Goal: Task Accomplishment & Management: Complete application form

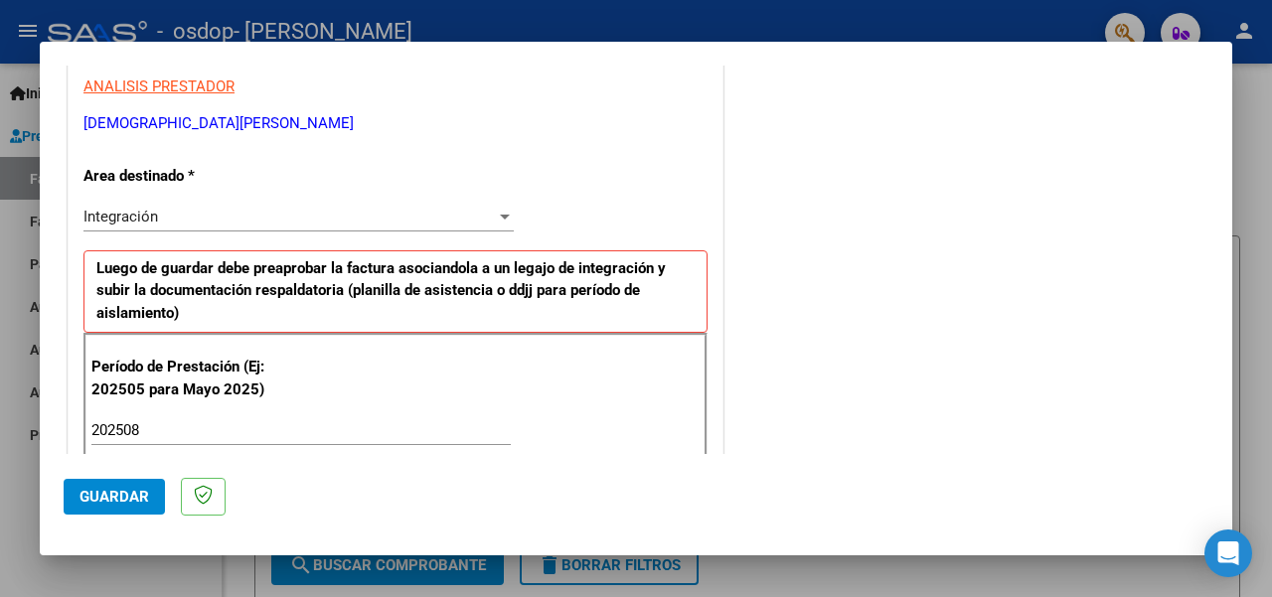
scroll to position [307, 0]
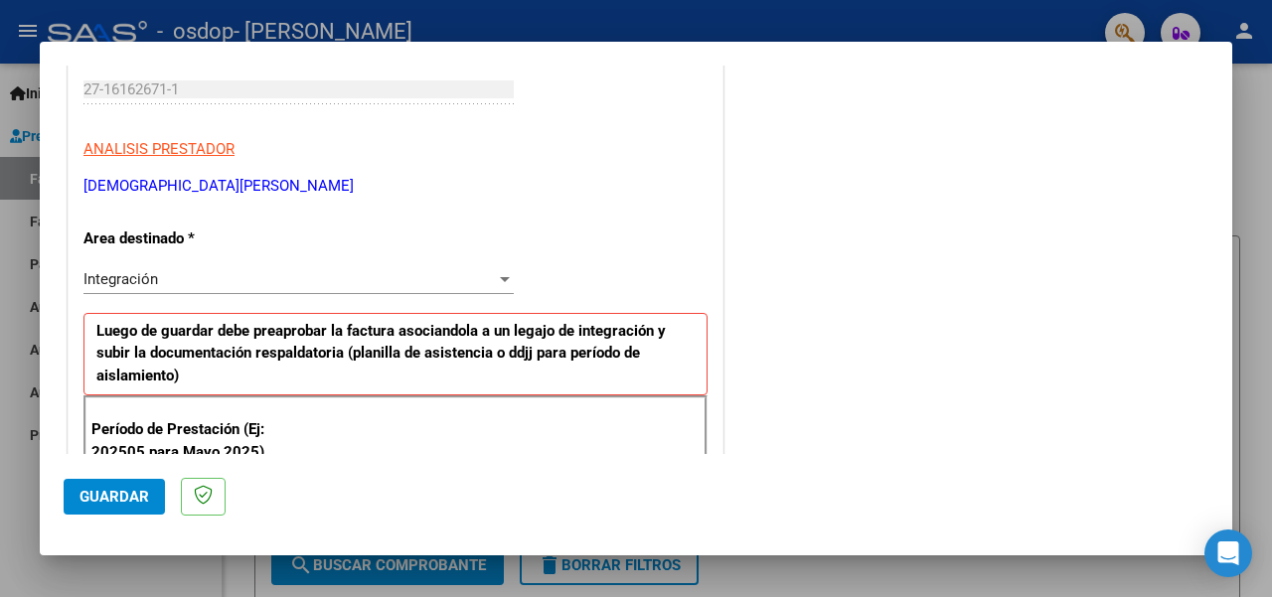
click at [1240, 238] on div at bounding box center [636, 298] width 1272 height 597
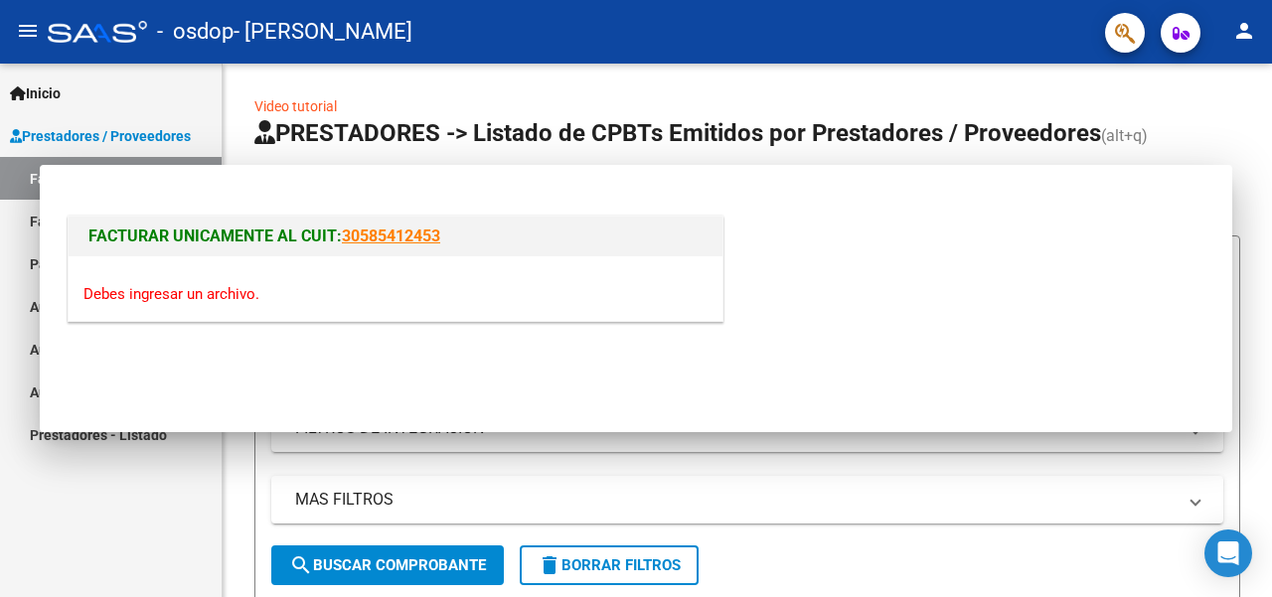
scroll to position [0, 0]
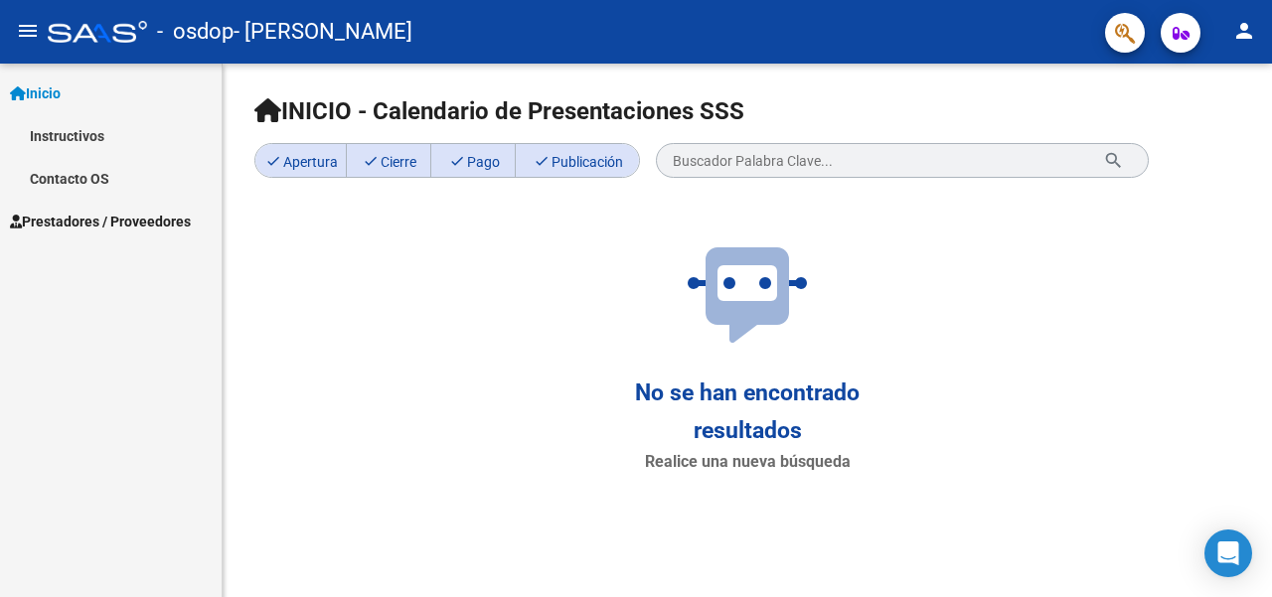
click at [147, 224] on span "Prestadores / Proveedores" at bounding box center [100, 222] width 181 height 22
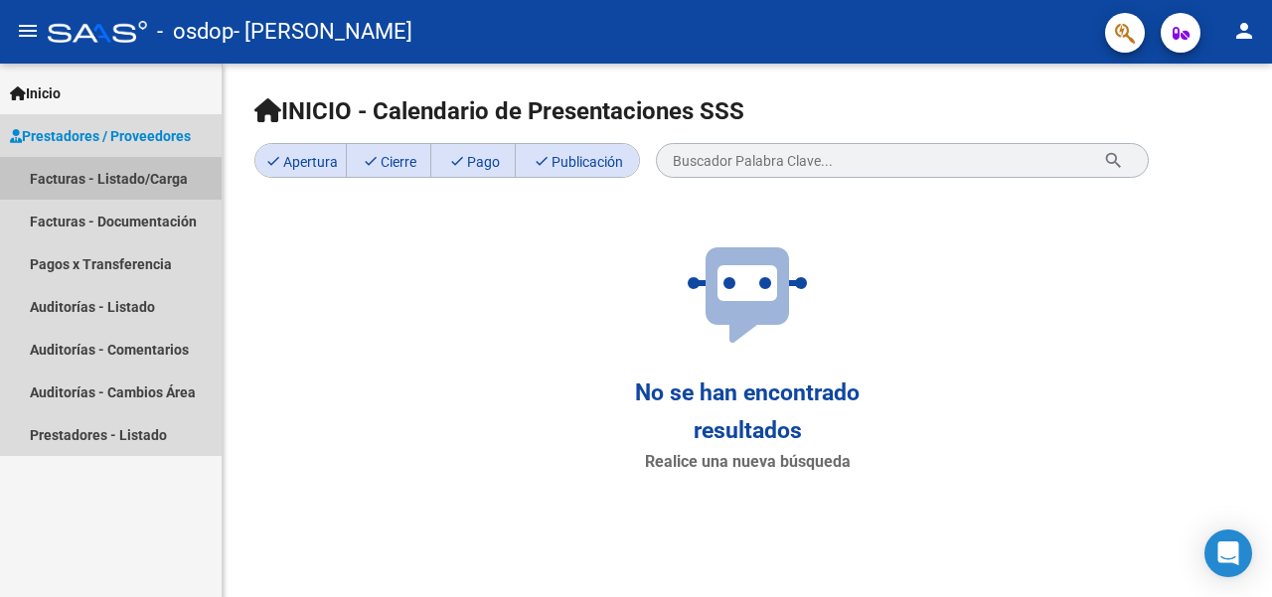
click at [137, 177] on link "Facturas - Listado/Carga" at bounding box center [111, 178] width 222 height 43
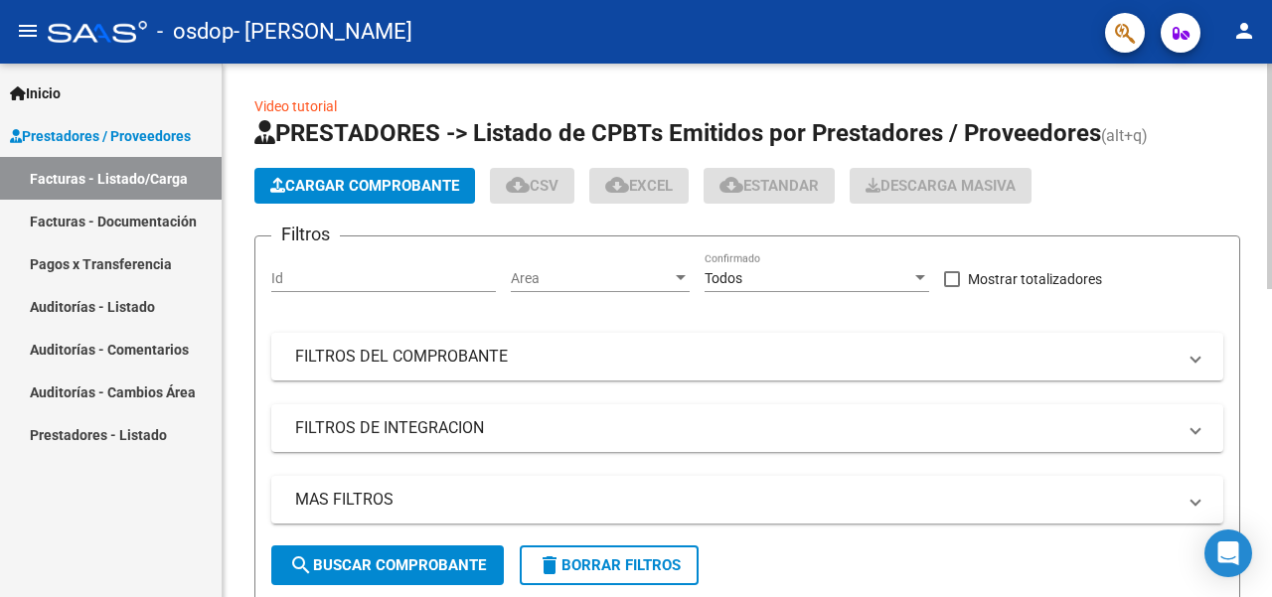
click at [320, 190] on span "Cargar Comprobante" at bounding box center [364, 186] width 189 height 18
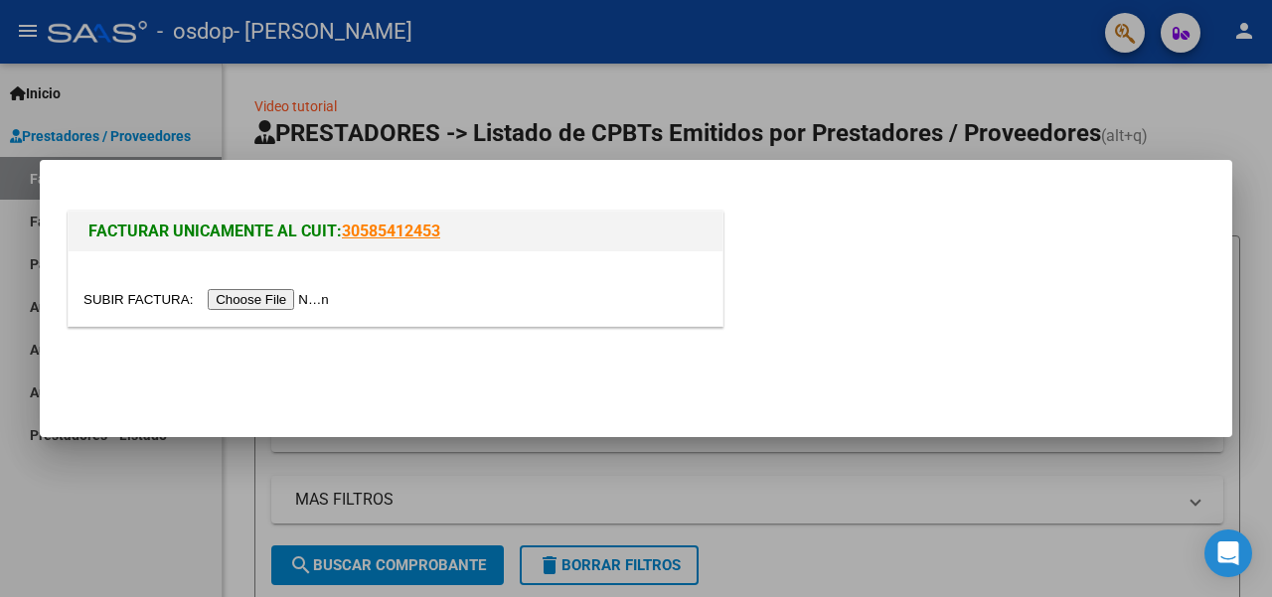
click at [259, 293] on input "file" at bounding box center [208, 299] width 251 height 21
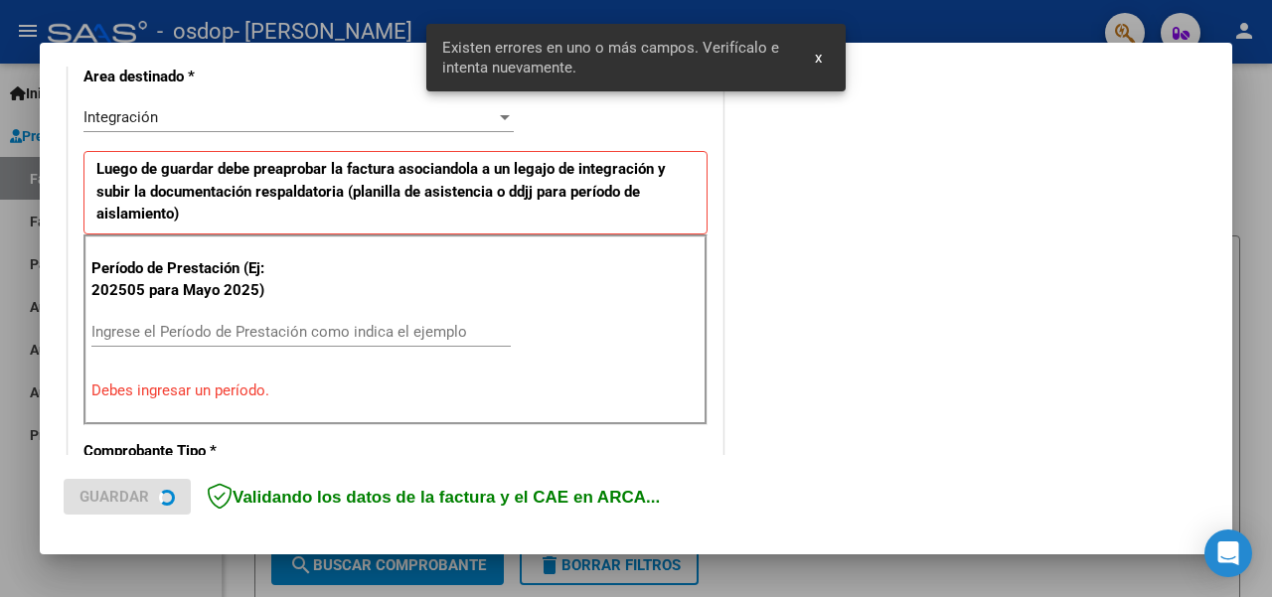
scroll to position [479, 0]
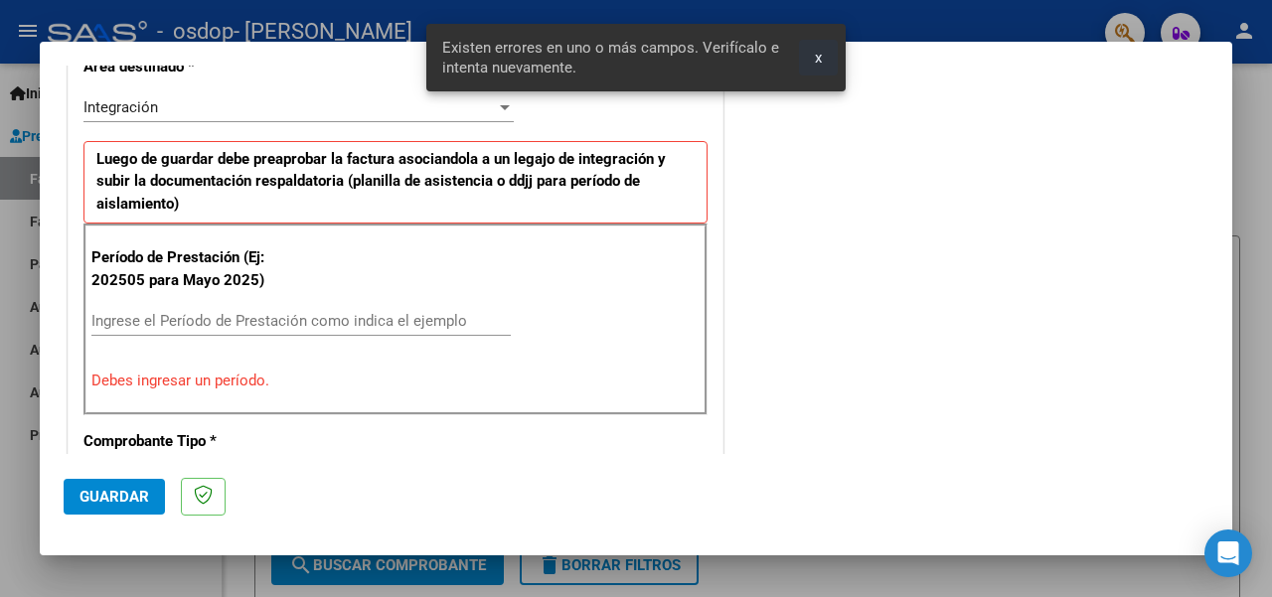
click at [826, 58] on button "x" at bounding box center [818, 58] width 39 height 36
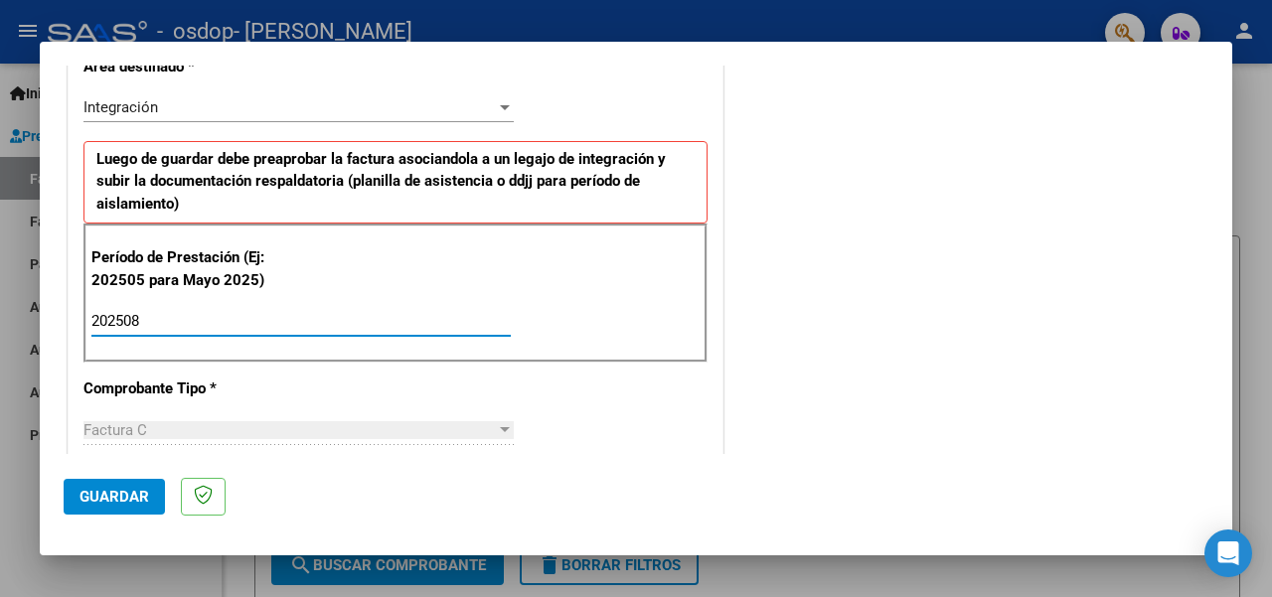
type input "202508"
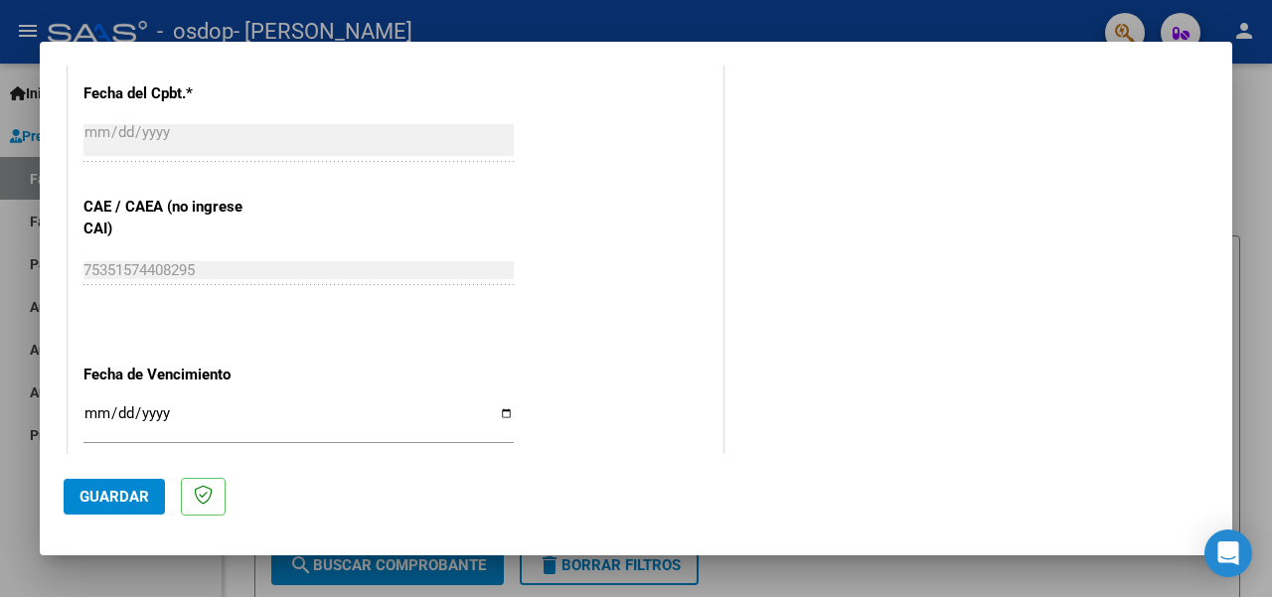
scroll to position [1202, 0]
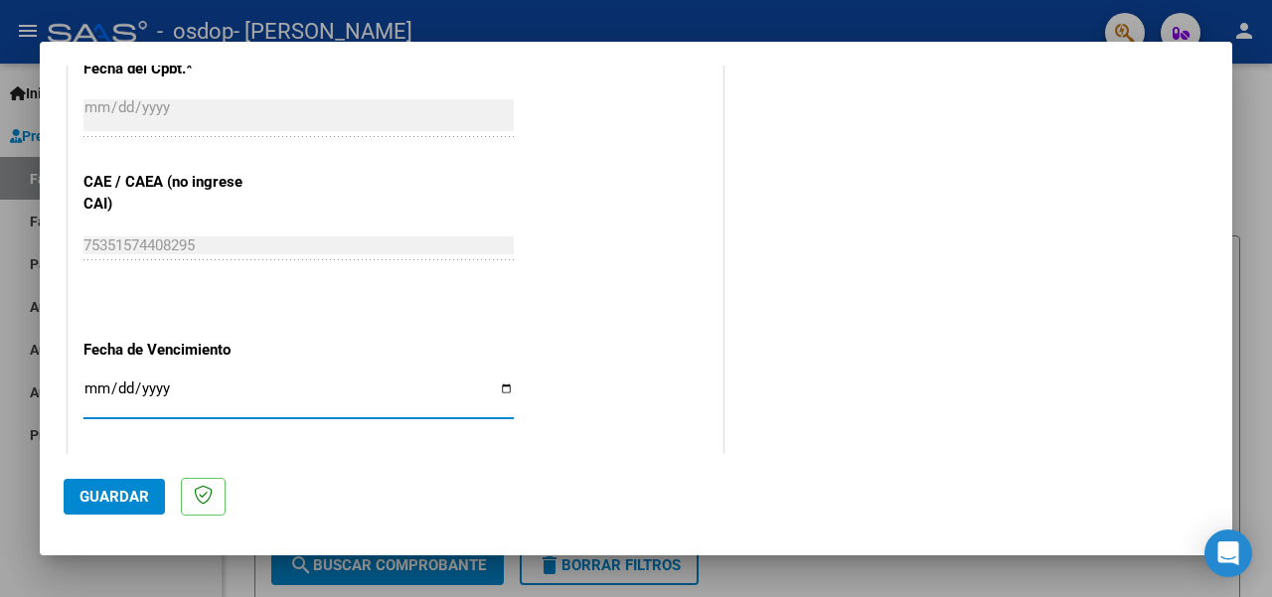
click at [139, 395] on input "Ingresar la fecha" at bounding box center [298, 397] width 430 height 32
type input "[DATE]"
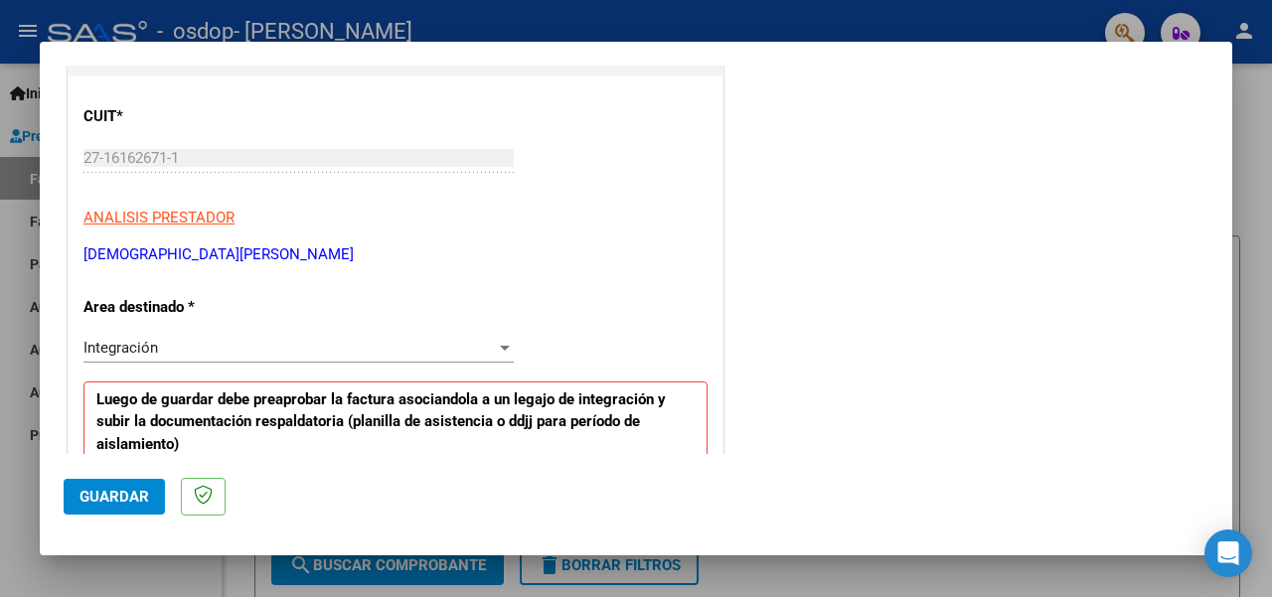
scroll to position [208, 0]
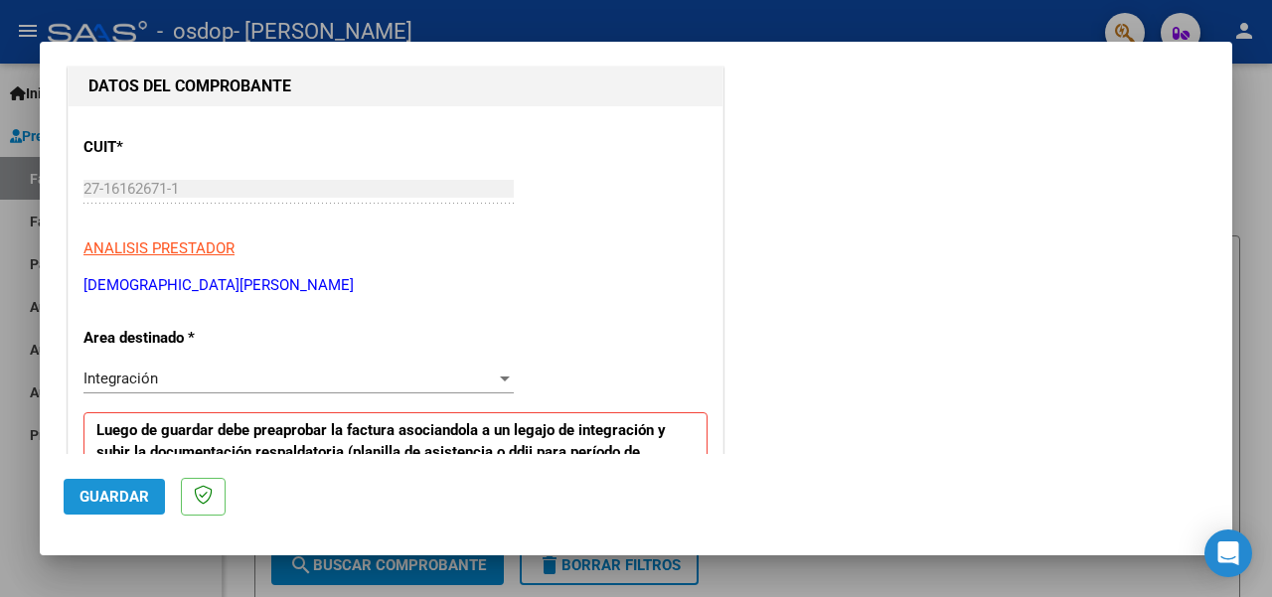
click at [118, 490] on span "Guardar" at bounding box center [115, 497] width 70 height 18
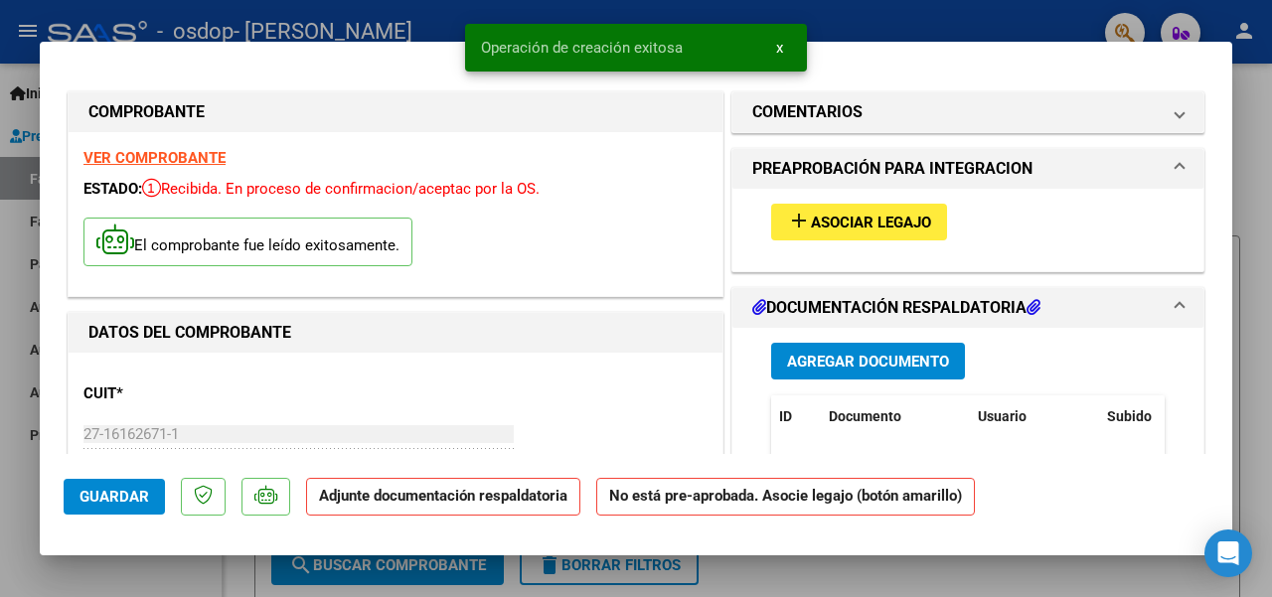
click at [873, 223] on span "Asociar Legajo" at bounding box center [871, 223] width 120 height 18
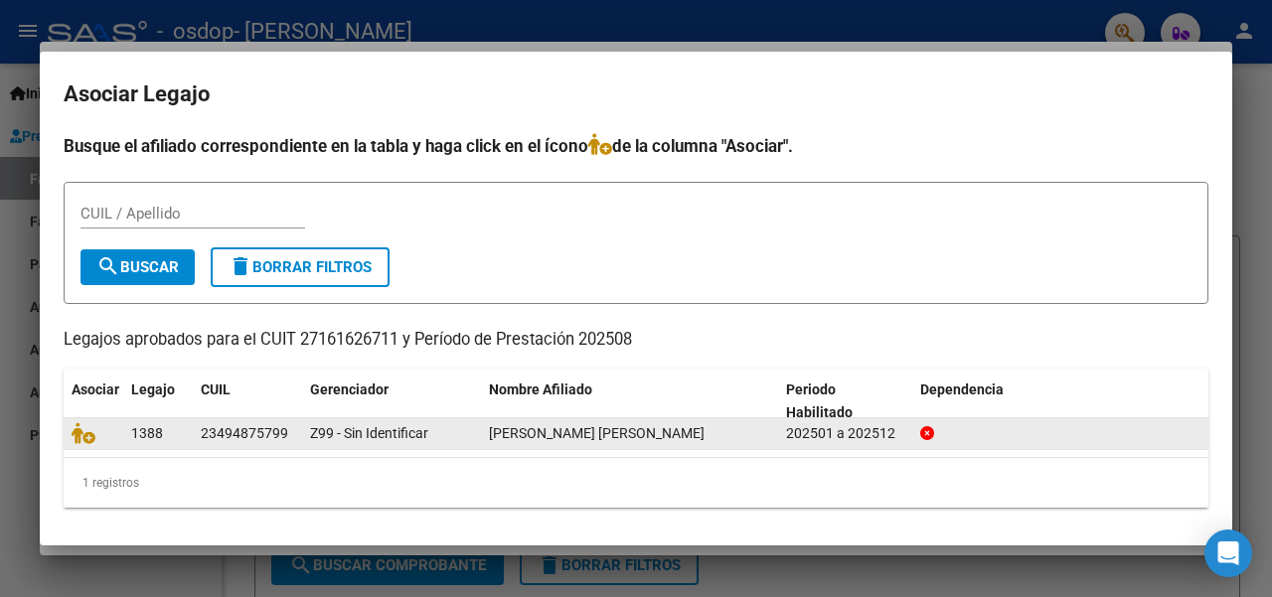
scroll to position [393, 0]
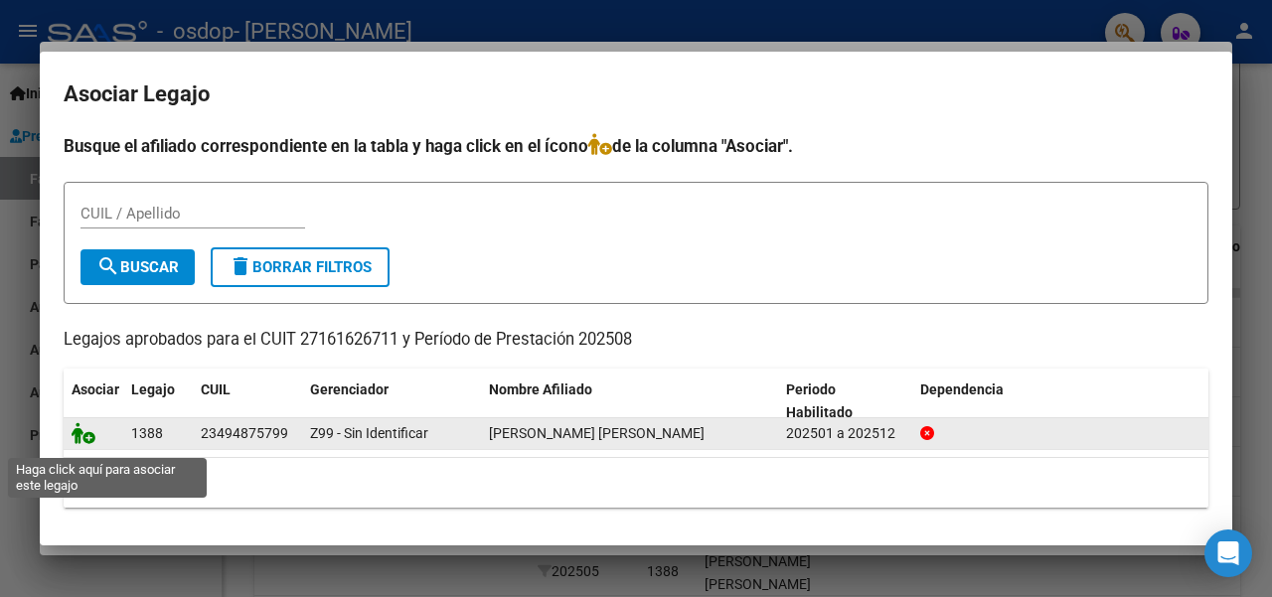
click at [86, 441] on icon at bounding box center [84, 433] width 24 height 22
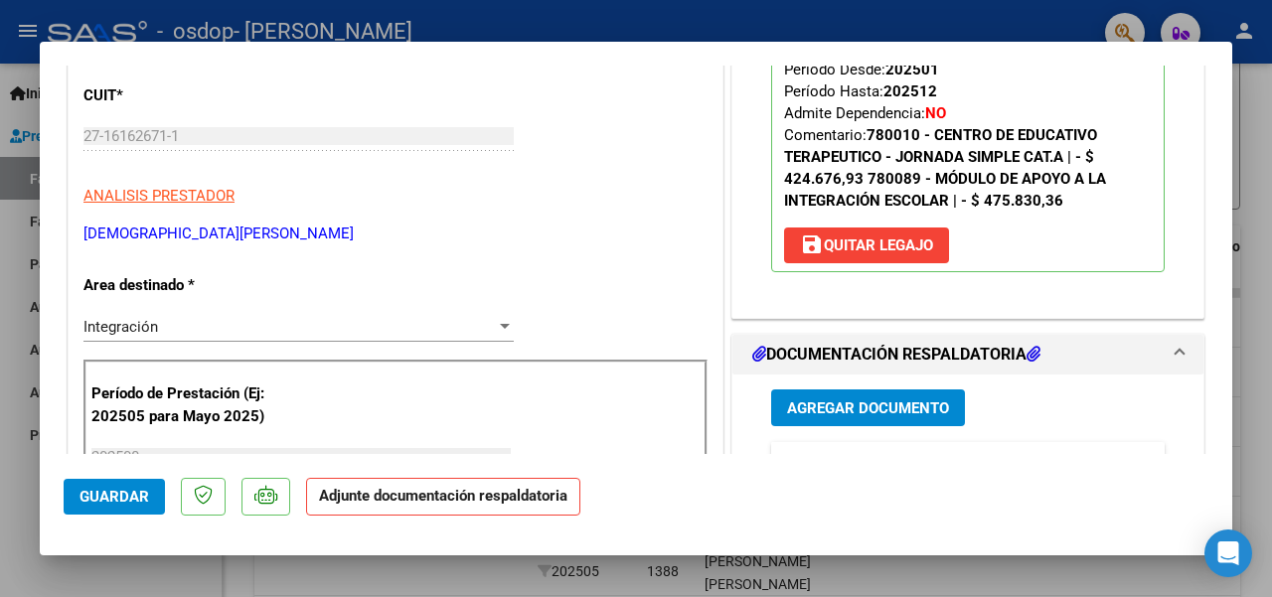
scroll to position [398, 0]
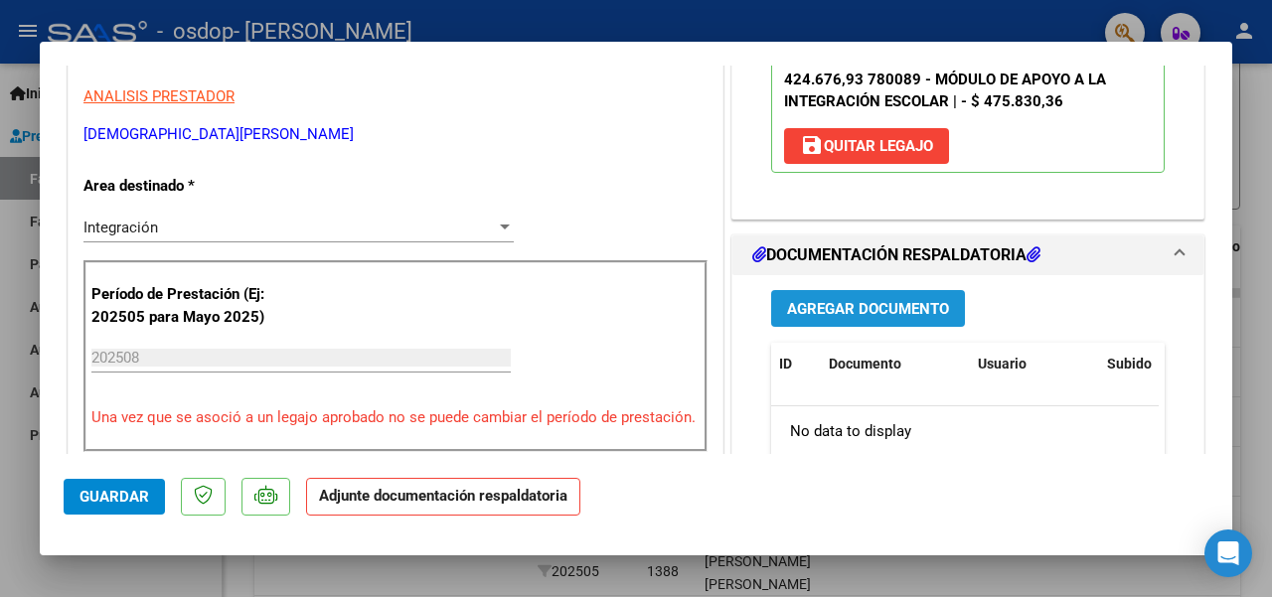
click at [935, 315] on button "Agregar Documento" at bounding box center [868, 308] width 194 height 37
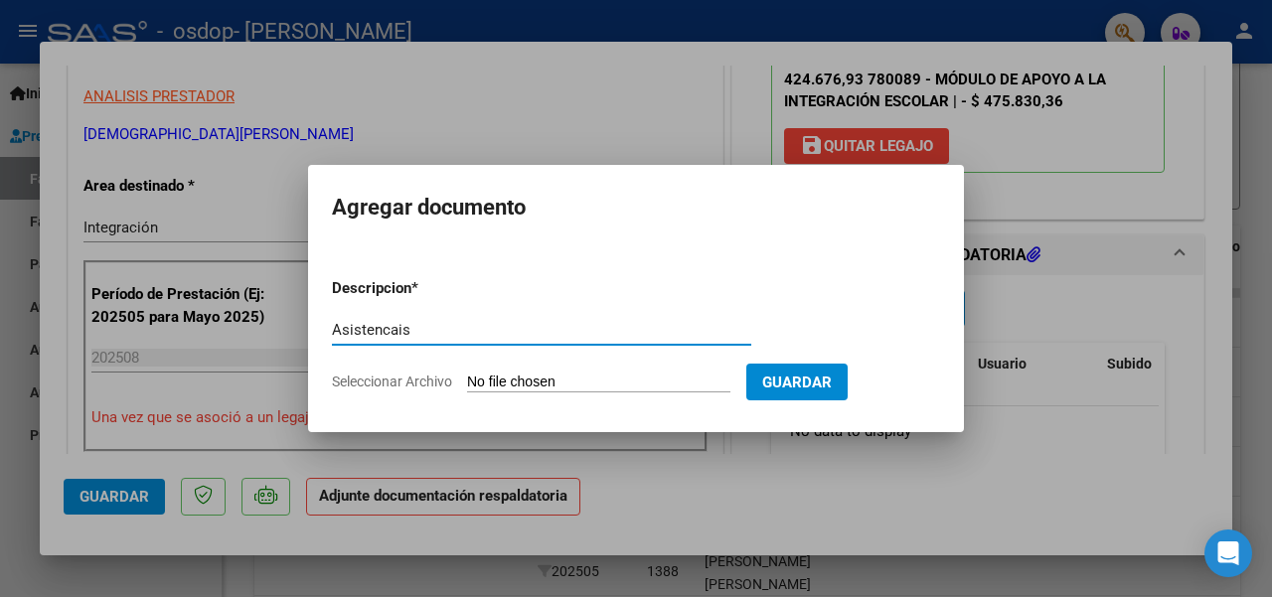
drag, startPoint x: 432, startPoint y: 337, endPoint x: 261, endPoint y: 333, distance: 171.0
click at [261, 333] on div "COMPROBANTE VER COMPROBANTE ESTADO: Recibida. En proceso de confirmacion/acepta…" at bounding box center [636, 298] width 1272 height 597
paste input "ias_Obra Social OSDOP_Alumno-[PERSON_NAME] Francisco_Servicio CET_Mes [DATE]"
drag, startPoint x: 517, startPoint y: 326, endPoint x: 167, endPoint y: 334, distance: 349.9
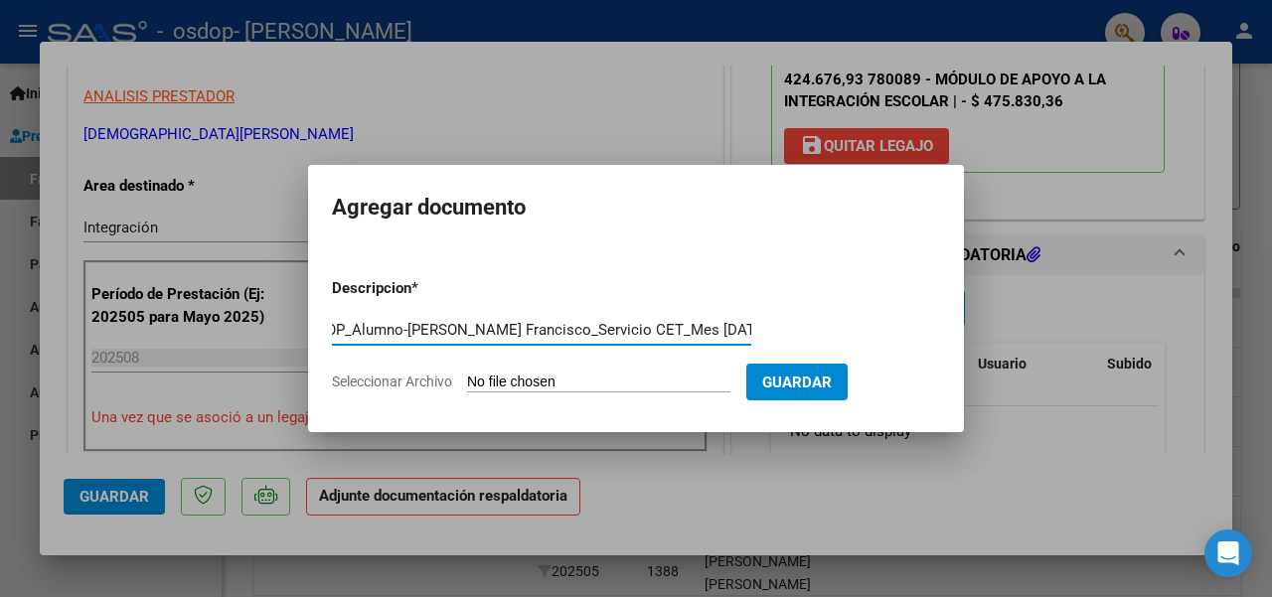
click at [173, 333] on div "COMPROBANTE VER COMPROBANTE ESTADO: Recibida. En proceso de confirmacion/acepta…" at bounding box center [636, 298] width 1272 height 597
click at [405, 327] on input "Asistencias_Obra Social OSDOP_Alumno-[PERSON_NAME] Francisco_Servicio CET_Mes […" at bounding box center [541, 330] width 419 height 18
click at [413, 327] on input "Asistencias_Obra Social OSDOP_Alumno-[PERSON_NAME] Francisco_Servicio CET_Mes […" at bounding box center [541, 330] width 419 height 18
drag, startPoint x: 549, startPoint y: 329, endPoint x: 410, endPoint y: 322, distance: 138.3
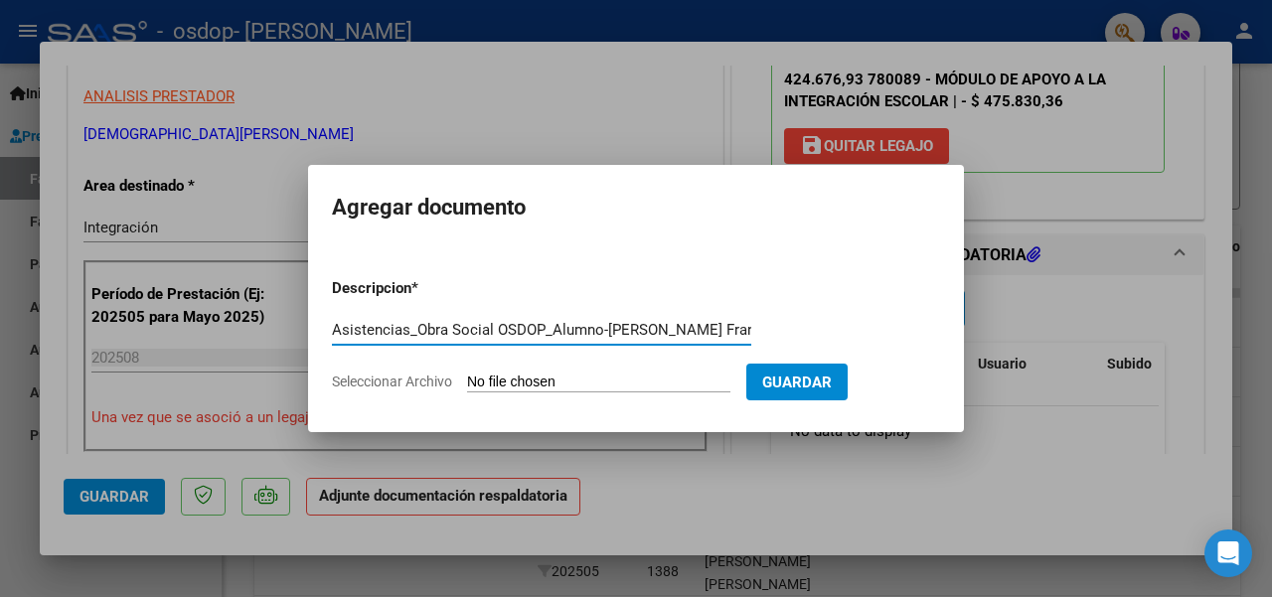
click at [410, 322] on input "Asistencias_Obra Social OSDOP_Alumno-[PERSON_NAME] Francisco_Servicio CET_Mes […" at bounding box center [541, 330] width 419 height 18
click at [496, 327] on input "Asistencias de Alumno-[PERSON_NAME] Francisco_Servicio CET_Mes [DATE]" at bounding box center [541, 330] width 419 height 18
drag, startPoint x: 570, startPoint y: 325, endPoint x: 802, endPoint y: 314, distance: 231.8
click at [802, 314] on form "Descripcion * Asistencias de Alumno [PERSON_NAME] Francisco_Servicio CET_Mes [D…" at bounding box center [636, 334] width 608 height 145
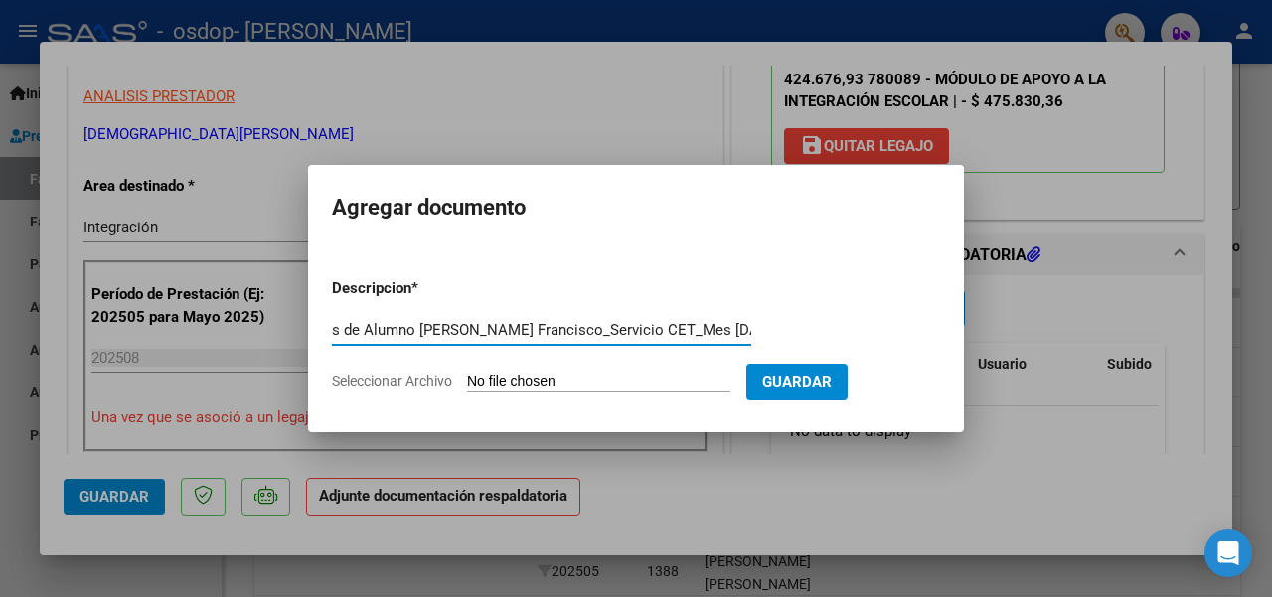
click at [605, 327] on input "Asistencias de Alumno [PERSON_NAME] Francisco_Servicio CET_Mes [DATE]" at bounding box center [541, 330] width 419 height 18
drag, startPoint x: 535, startPoint y: 328, endPoint x: 547, endPoint y: 328, distance: 11.9
click at [547, 328] on input "Asistencias de Alumno [PERSON_NAME] Francisco_Servicio CET_Mes [DATE]" at bounding box center [541, 330] width 419 height 18
click at [602, 333] on input "Asistencias de Alumno [PERSON_NAME], Servicio CET_Mes [DATE]" at bounding box center [541, 330] width 419 height 18
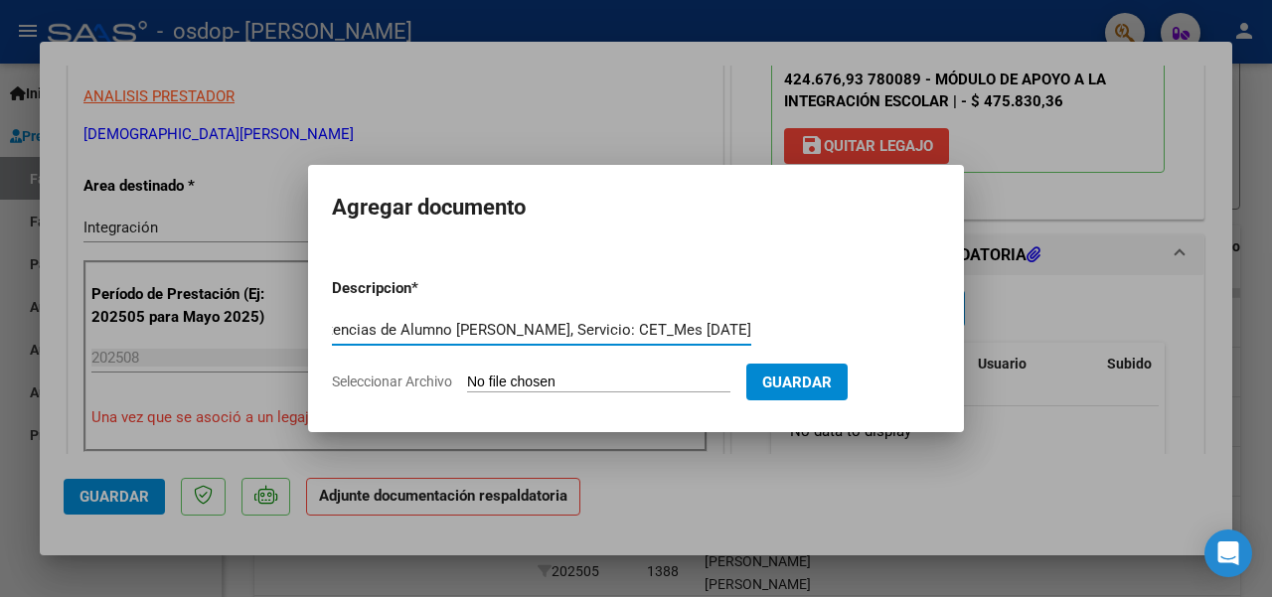
click at [641, 329] on input "Asistencias de Alumno [PERSON_NAME], Servicio: CET_Mes [DATE]" at bounding box center [541, 330] width 419 height 18
drag, startPoint x: 693, startPoint y: 336, endPoint x: 758, endPoint y: 331, distance: 65.8
click at [758, 331] on app-form-text-field "Descripcion * Asistencias de Alumno [PERSON_NAME], Servicio: CET, Mes [DATE] Es…" at bounding box center [549, 309] width 435 height 60
click at [662, 333] on input "Asistencias de Alumno [PERSON_NAME], Servicio: CET, Mes [DATE]" at bounding box center [541, 330] width 419 height 18
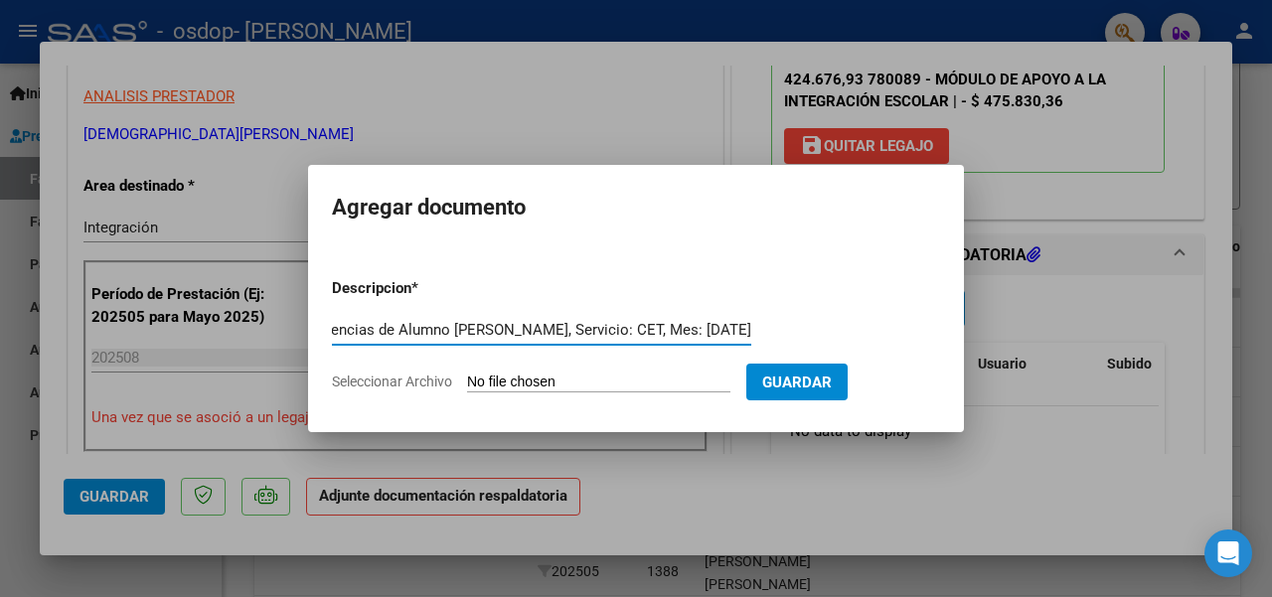
click at [535, 329] on input "Asistencias de Alumno [PERSON_NAME], Servicio: CET, Mes: [DATE]" at bounding box center [541, 330] width 419 height 18
drag, startPoint x: 483, startPoint y: 327, endPoint x: 494, endPoint y: 333, distance: 12.5
click at [483, 327] on input "Asistencias de Alumno [PERSON_NAME] - Servicio: CET - Mes: [DATE]" at bounding box center [541, 330] width 419 height 18
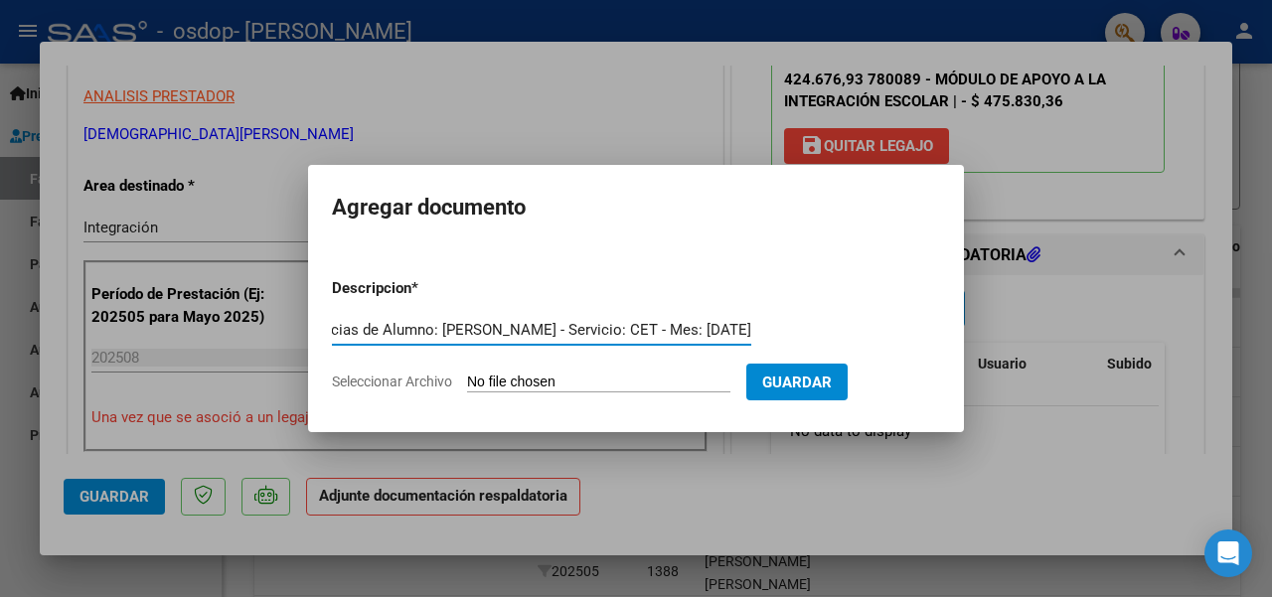
drag, startPoint x: 596, startPoint y: 331, endPoint x: 744, endPoint y: 339, distance: 148.3
click at [744, 339] on input "Asistencias de Alumno: [PERSON_NAME] - Servicio: CET - Mes: [DATE]" at bounding box center [541, 330] width 419 height 18
type input "Asistencias de Alumno: [PERSON_NAME] - Servicio: CET - Mes: [DATE]"
click at [832, 379] on span "Guardar" at bounding box center [797, 383] width 70 height 18
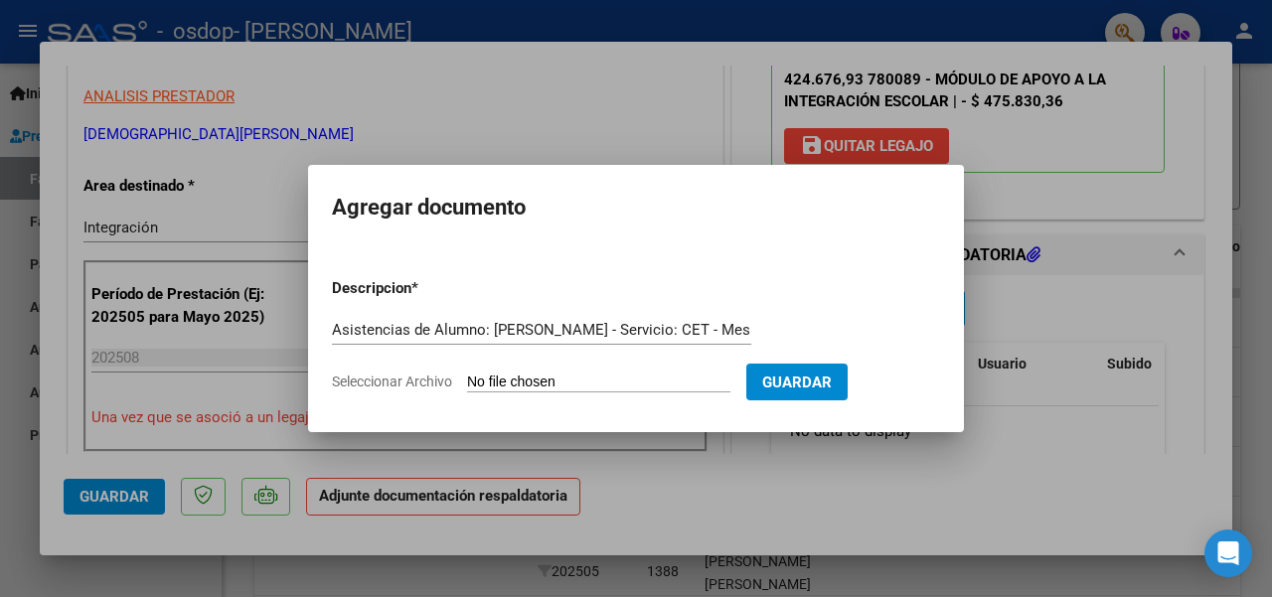
click at [581, 375] on input "Seleccionar Archivo" at bounding box center [598, 383] width 263 height 19
type input "C:\fakepath\Asistencias_Obra Social OSDOP_Alumno-[PERSON_NAME] Francisco_Servic…"
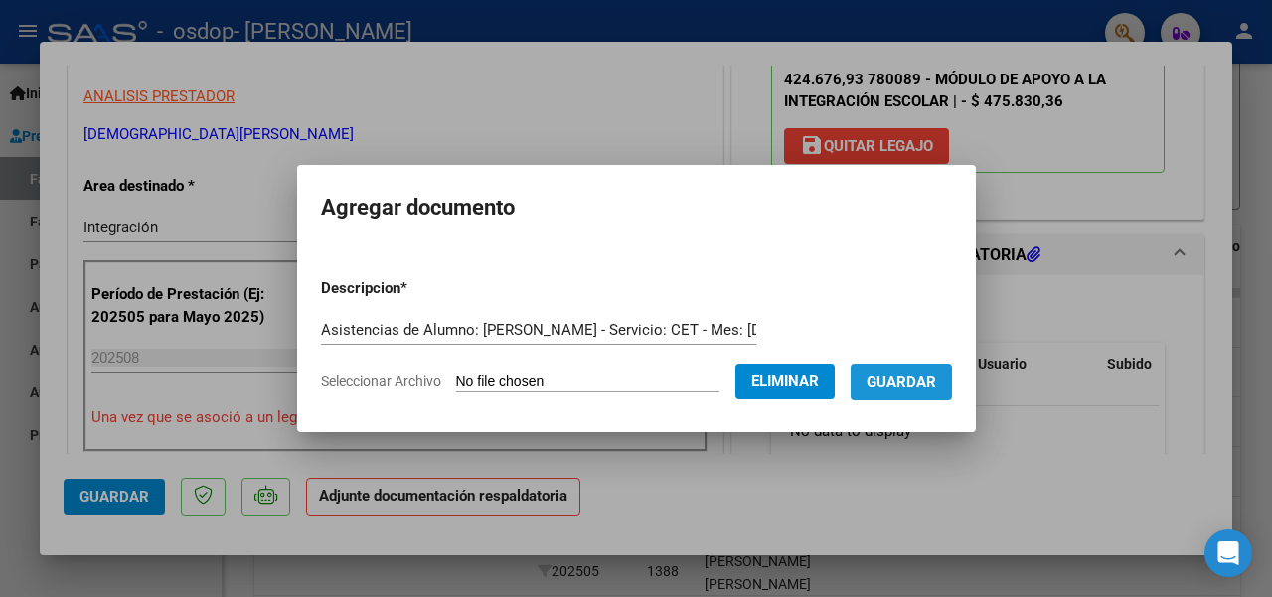
click at [936, 377] on span "Guardar" at bounding box center [902, 383] width 70 height 18
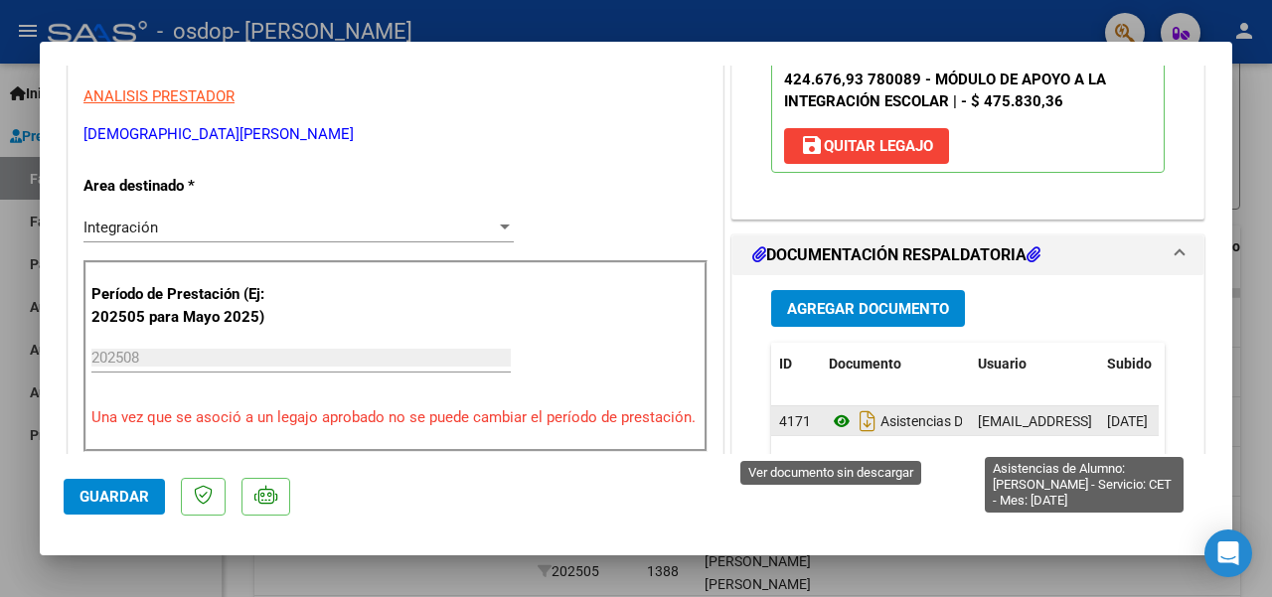
click at [831, 433] on icon at bounding box center [842, 421] width 26 height 24
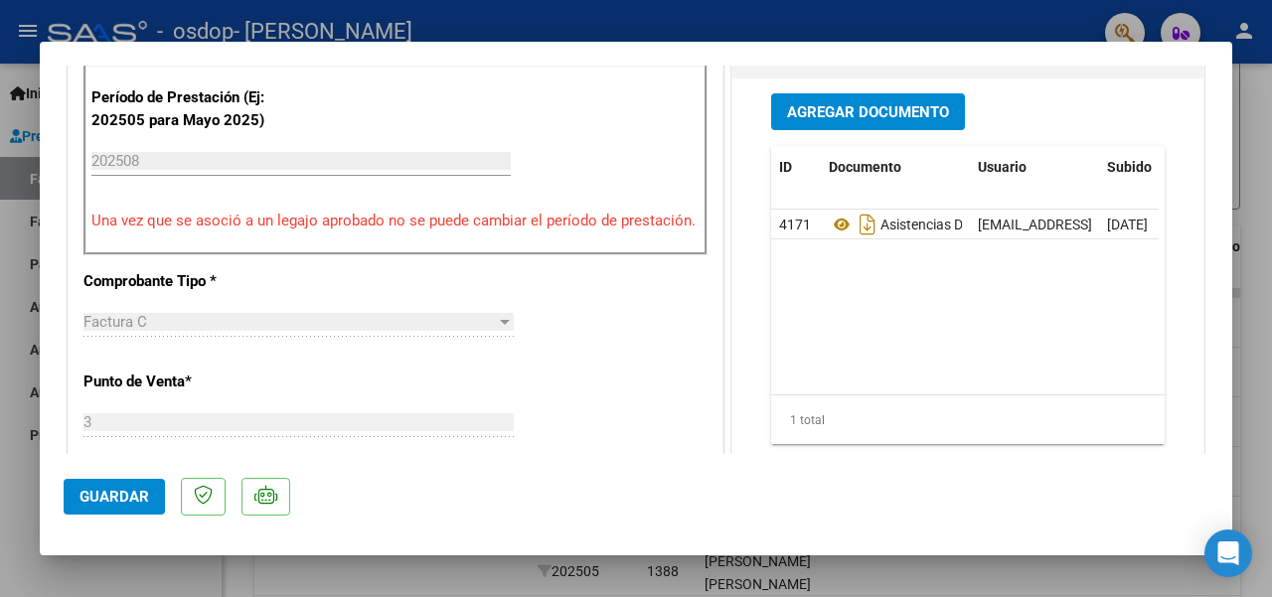
scroll to position [596, 0]
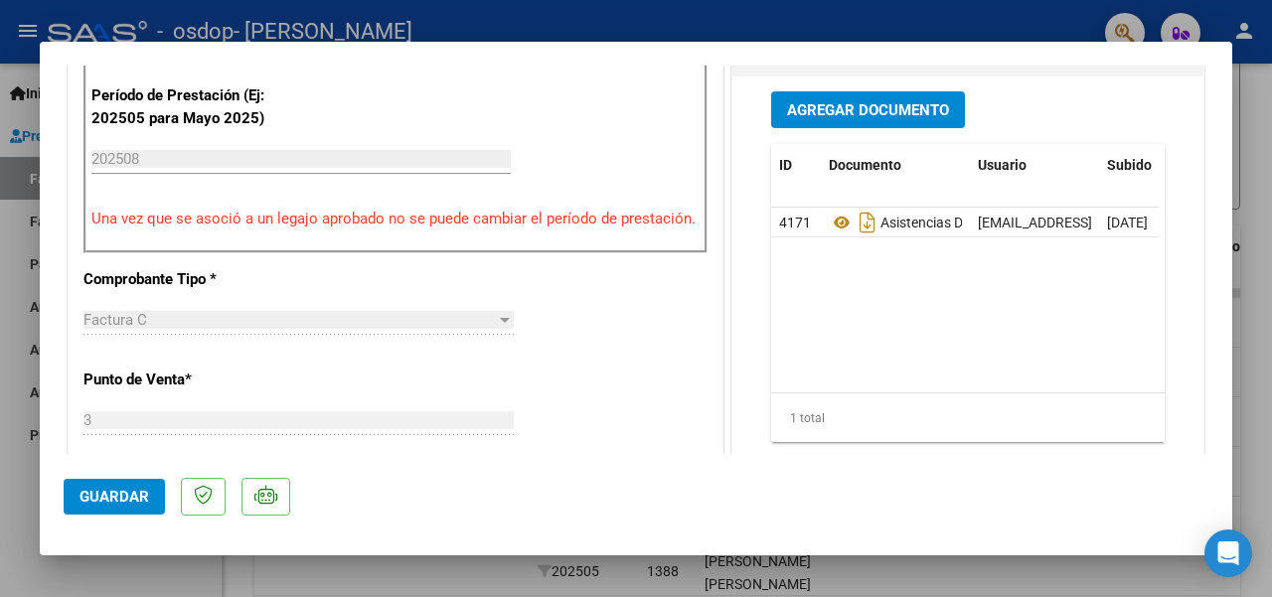
click at [144, 494] on span "Guardar" at bounding box center [115, 497] width 70 height 18
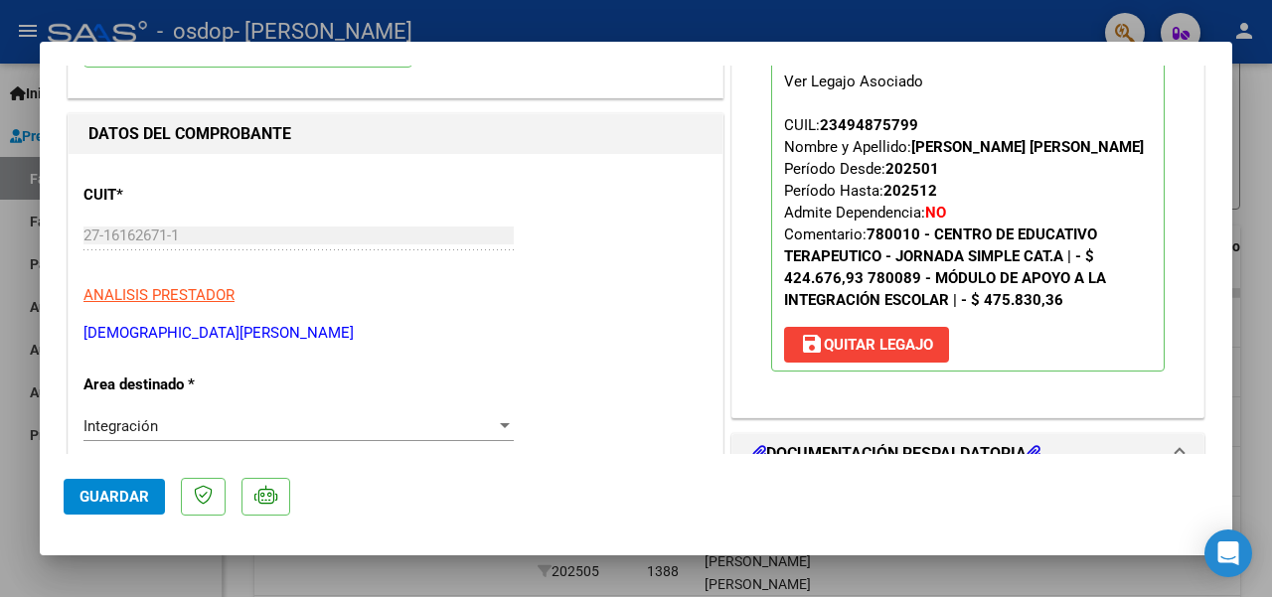
scroll to position [199, 0]
click at [1259, 269] on div at bounding box center [636, 298] width 1272 height 597
type input "$ 0,00"
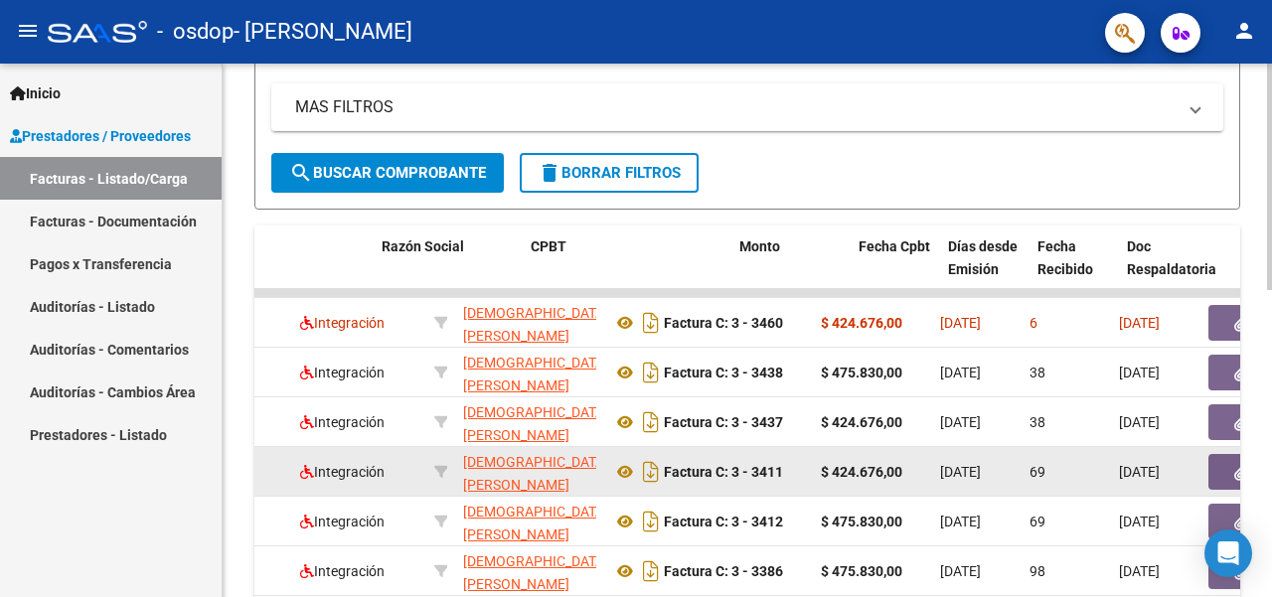
scroll to position [0, 0]
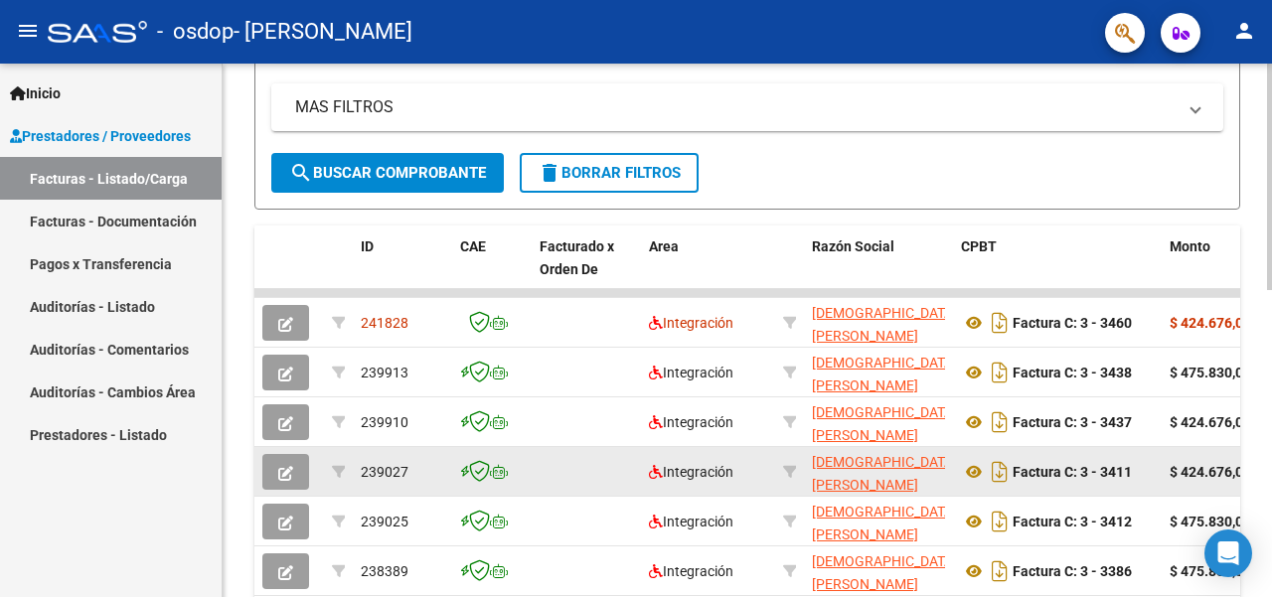
drag, startPoint x: 591, startPoint y: 482, endPoint x: 400, endPoint y: 488, distance: 191.9
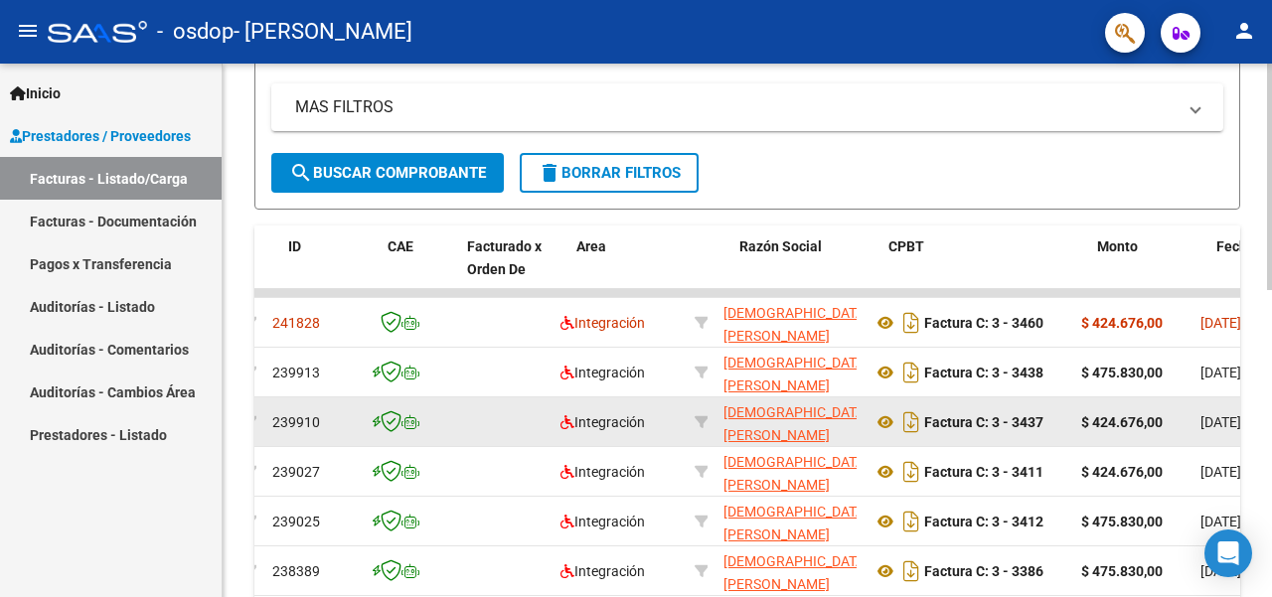
drag, startPoint x: 547, startPoint y: 428, endPoint x: 655, endPoint y: 432, distance: 108.4
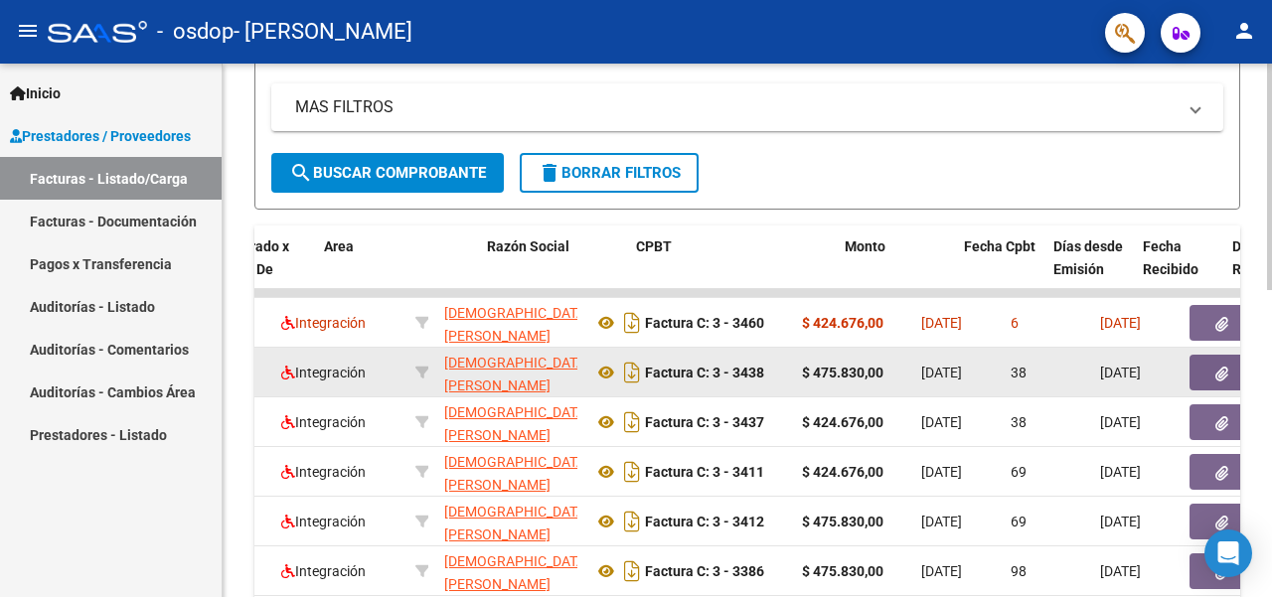
drag, startPoint x: 972, startPoint y: 388, endPoint x: 1070, endPoint y: 379, distance: 98.8
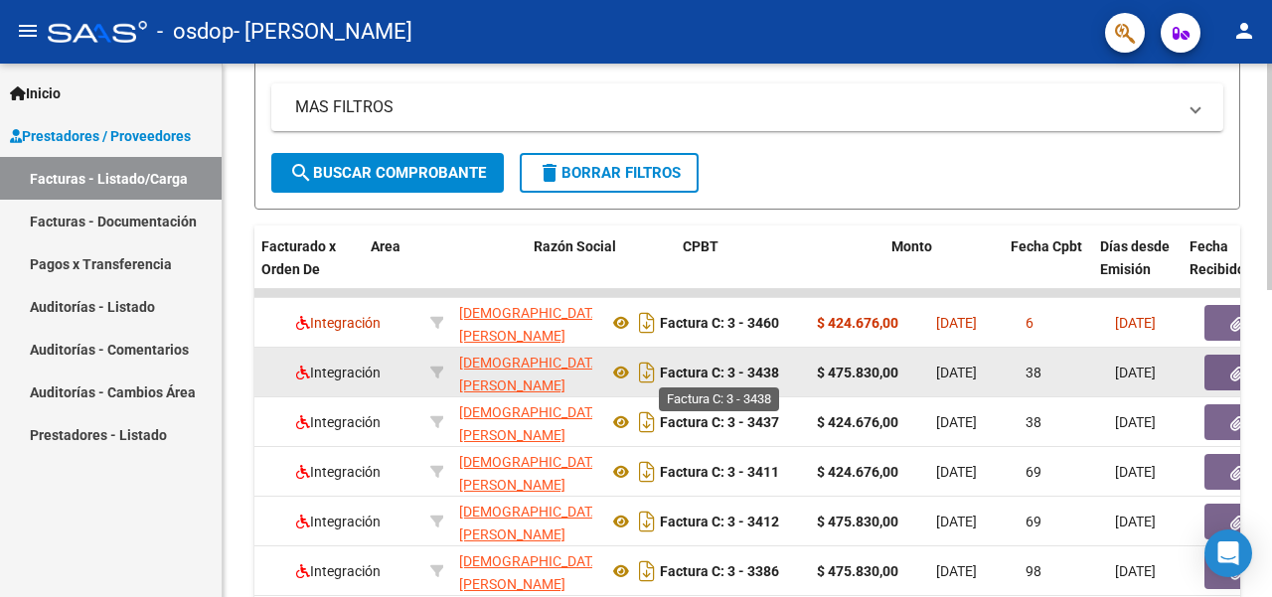
scroll to position [0, 34]
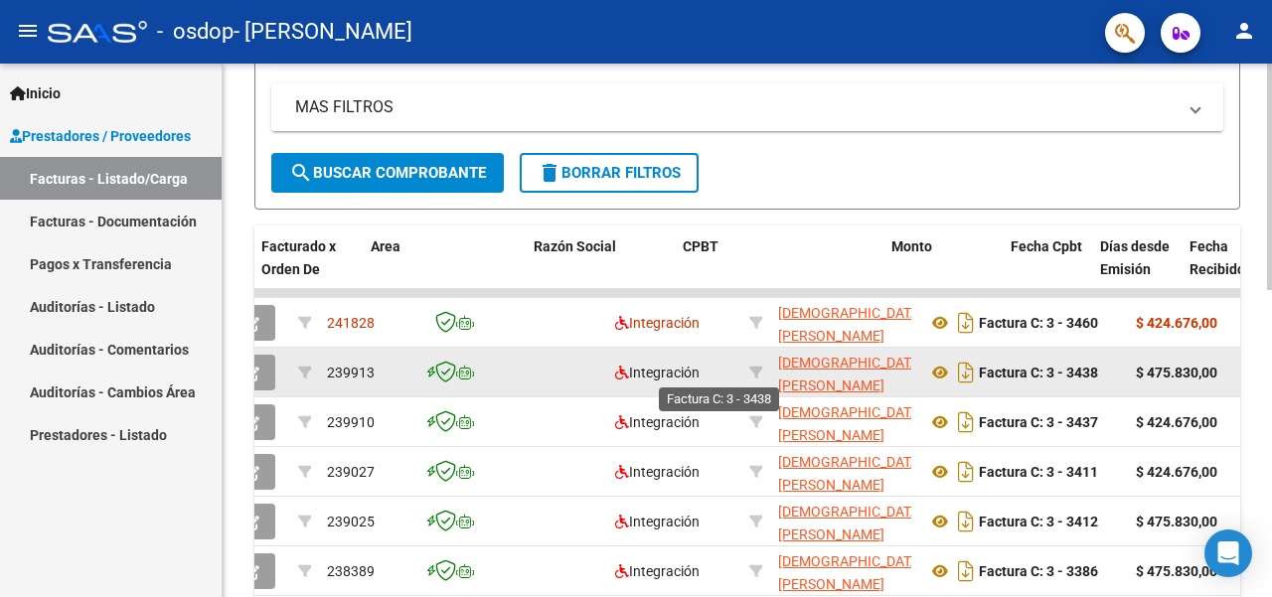
drag, startPoint x: 956, startPoint y: 345, endPoint x: 720, endPoint y: 364, distance: 237.3
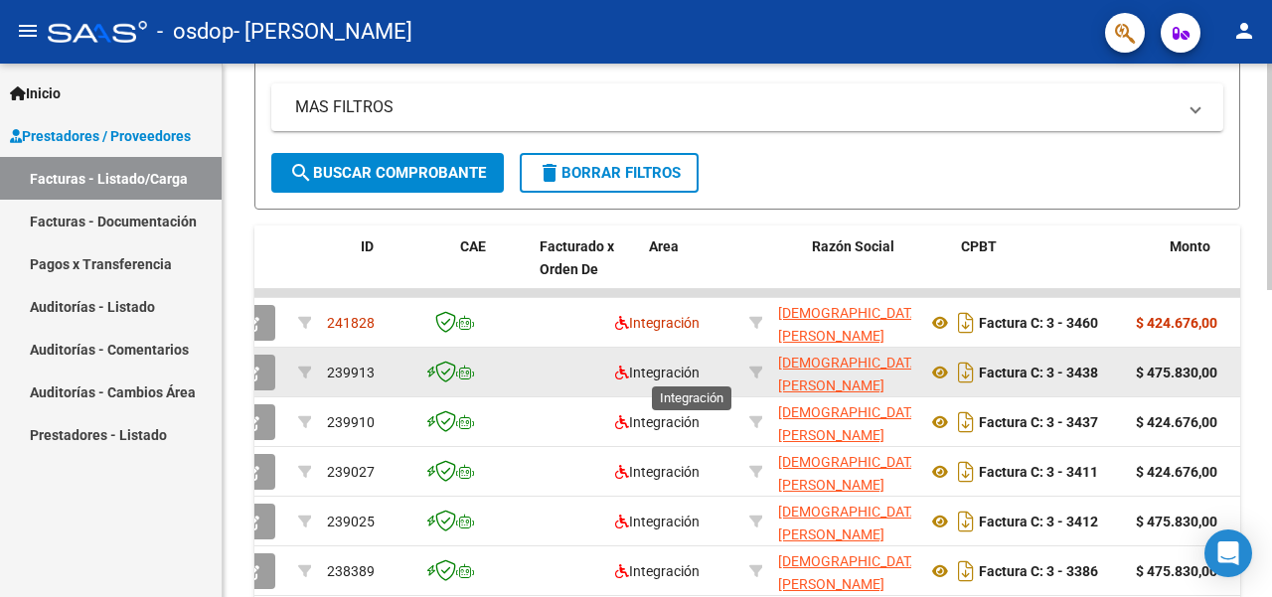
scroll to position [0, 0]
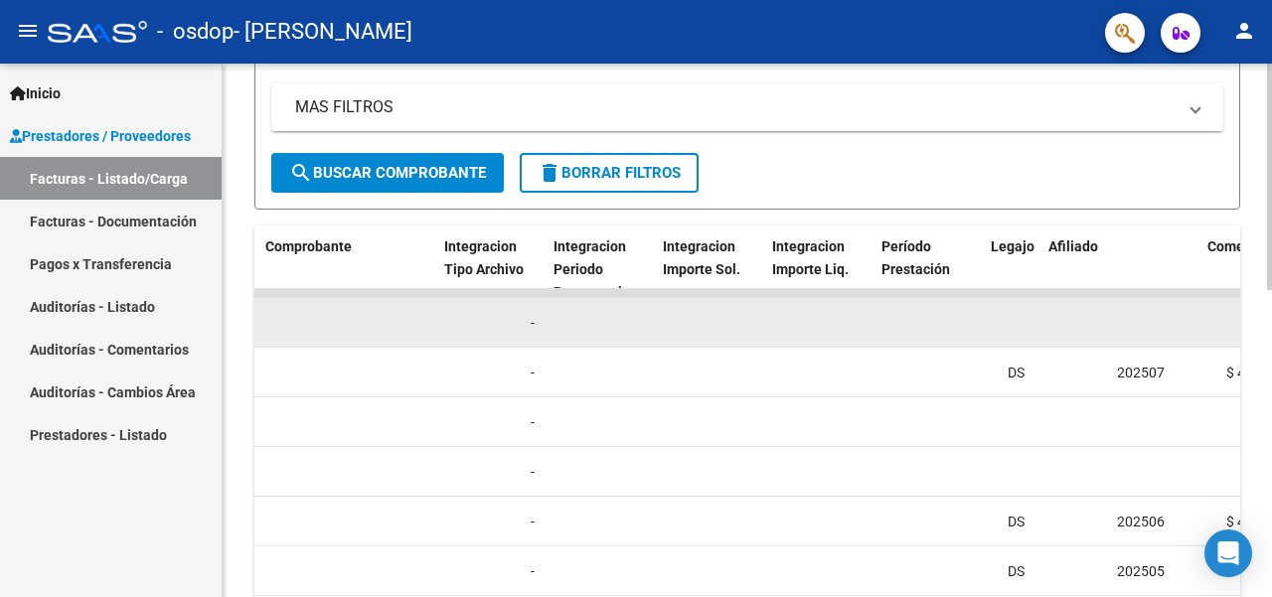
drag, startPoint x: 463, startPoint y: 330, endPoint x: 996, endPoint y: 336, distance: 532.8
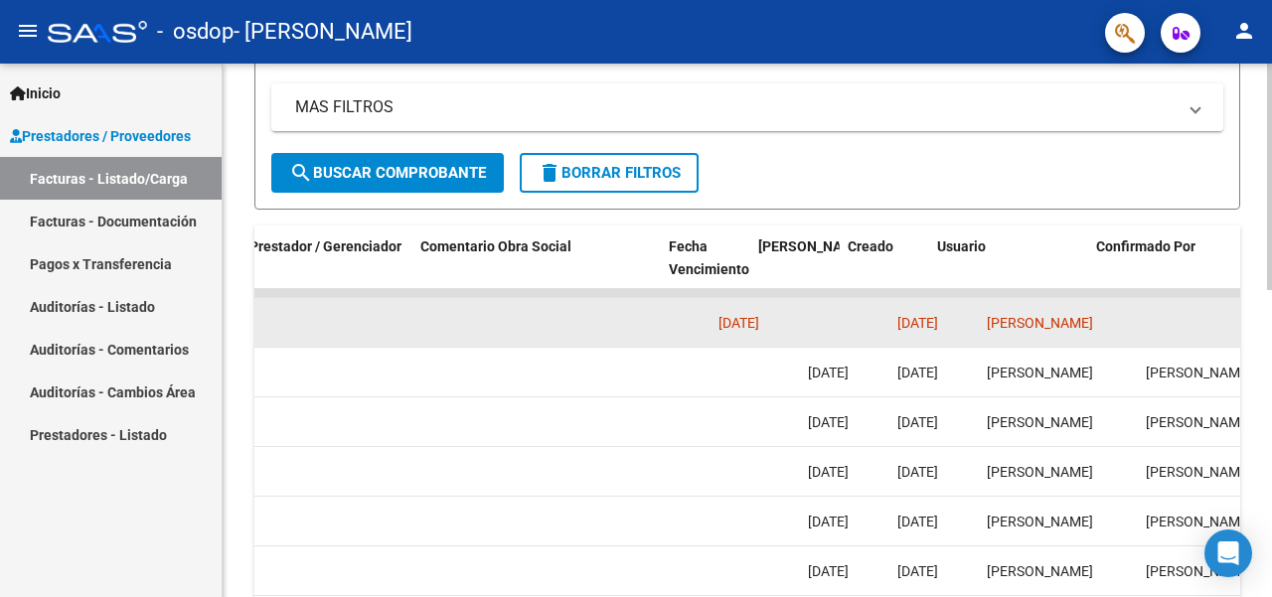
drag, startPoint x: 726, startPoint y: 327, endPoint x: 667, endPoint y: 331, distance: 58.8
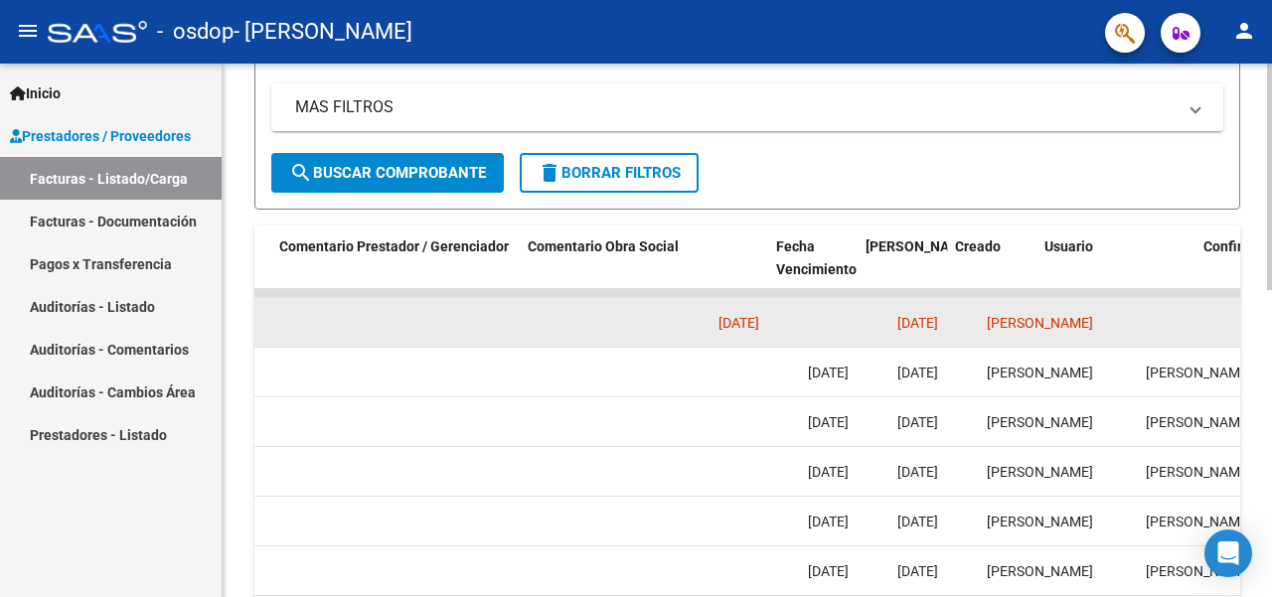
scroll to position [0, 2890]
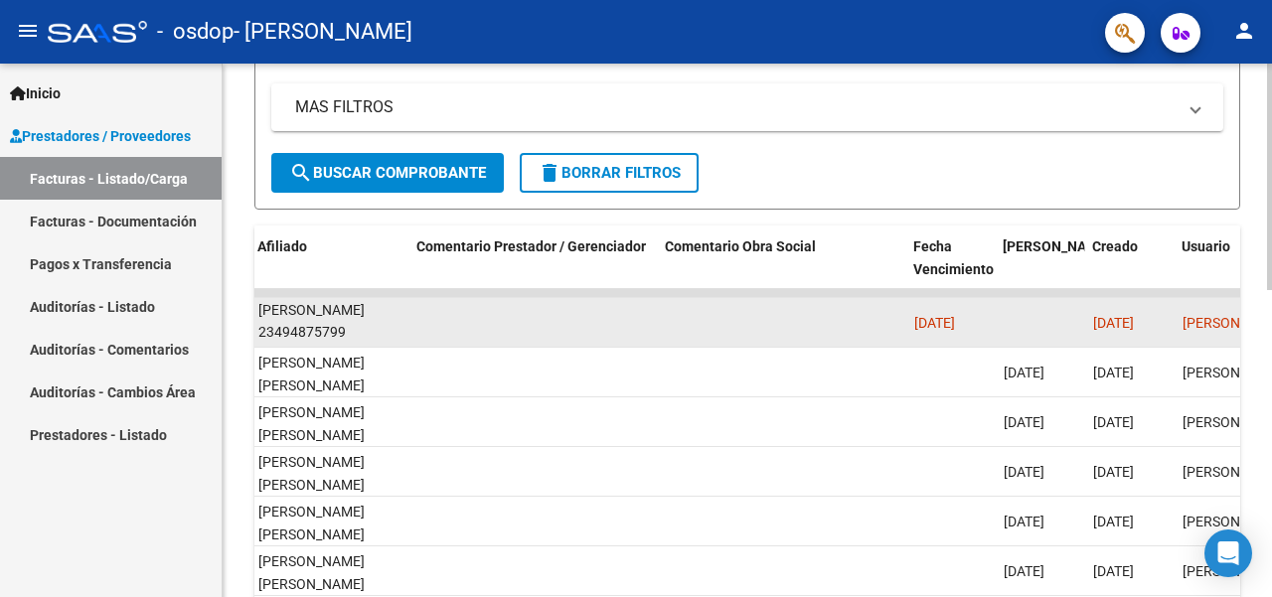
drag, startPoint x: 708, startPoint y: 341, endPoint x: 647, endPoint y: 343, distance: 60.7
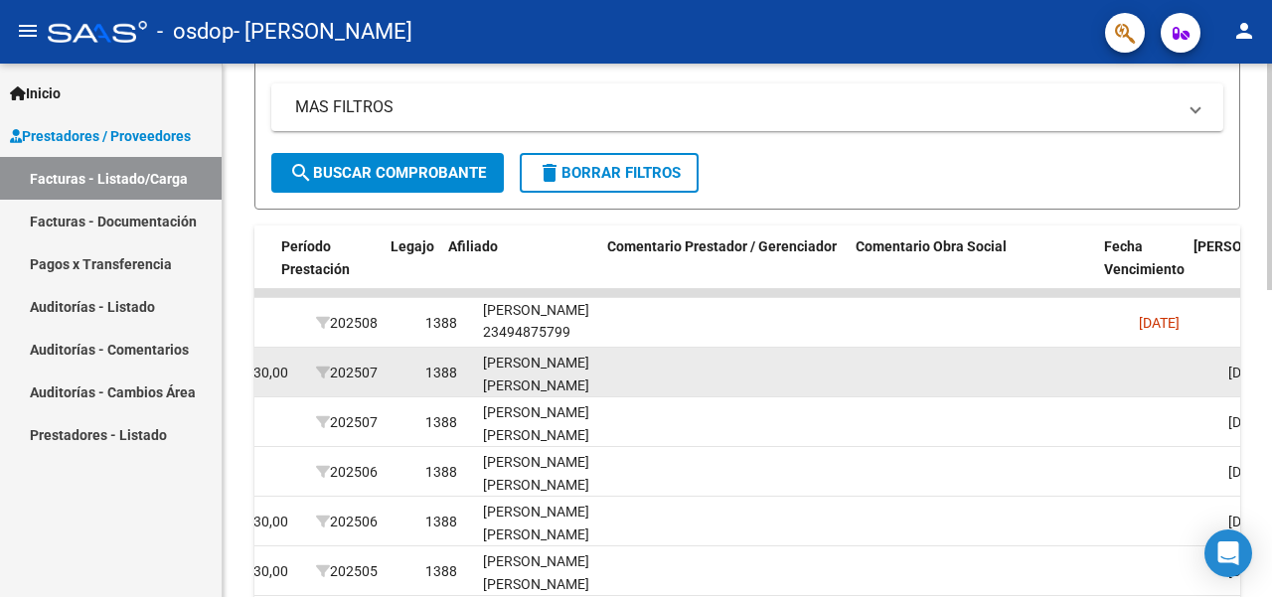
drag, startPoint x: 646, startPoint y: 343, endPoint x: 578, endPoint y: 347, distance: 67.7
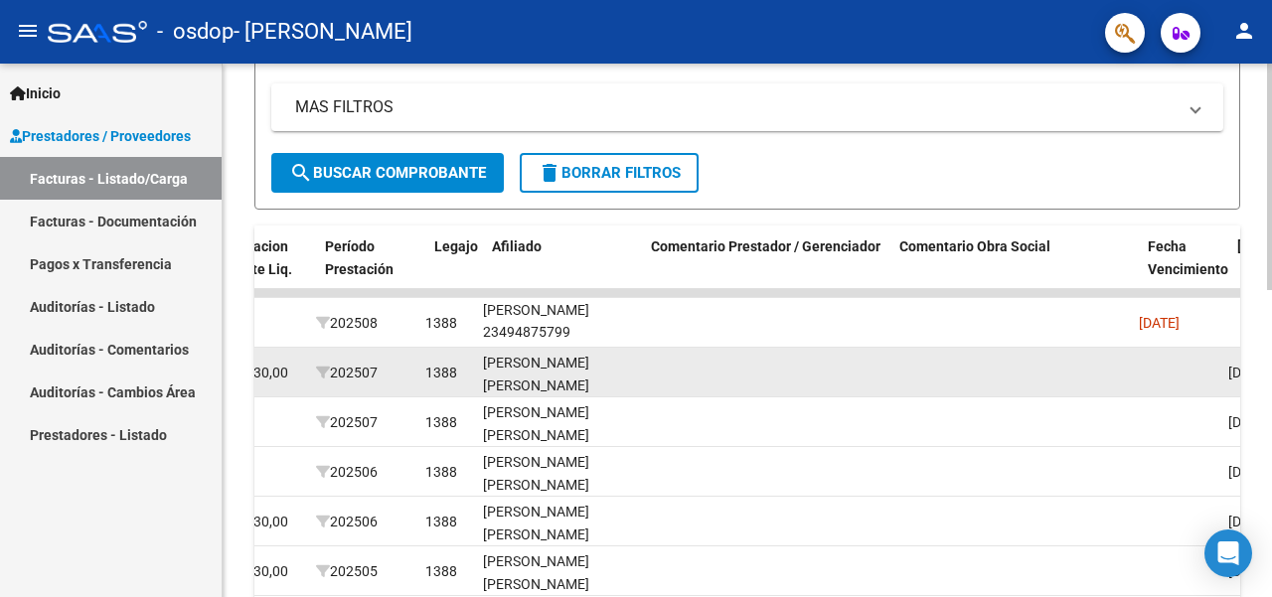
scroll to position [0, 2520]
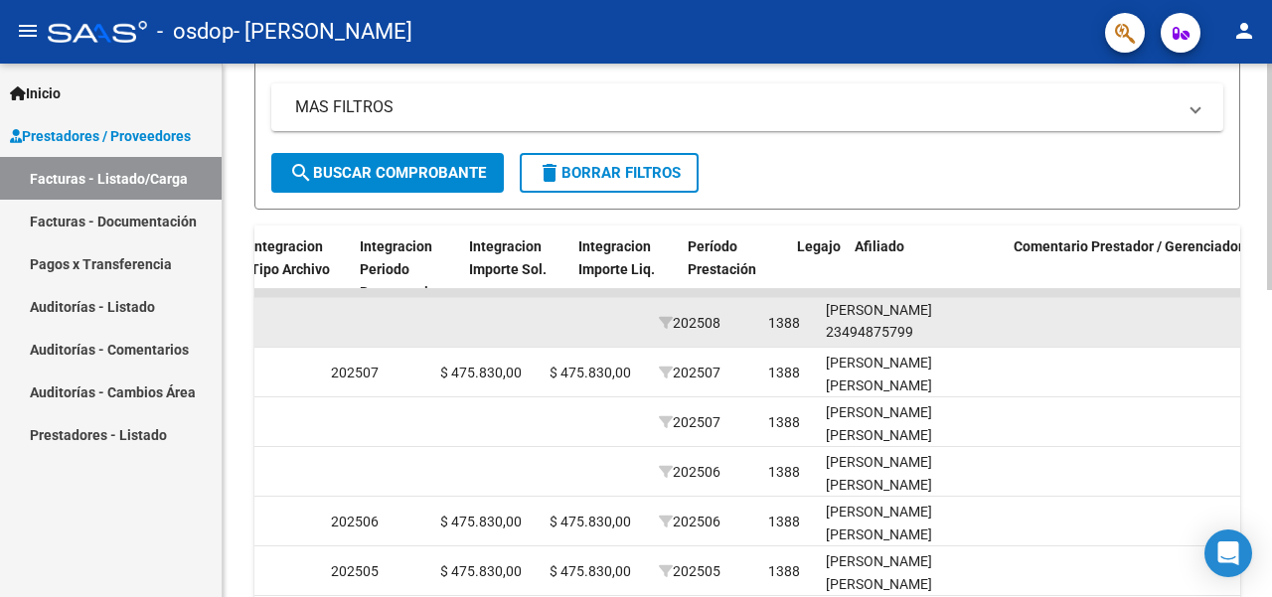
drag, startPoint x: 578, startPoint y: 347, endPoint x: 475, endPoint y: 340, distance: 103.6
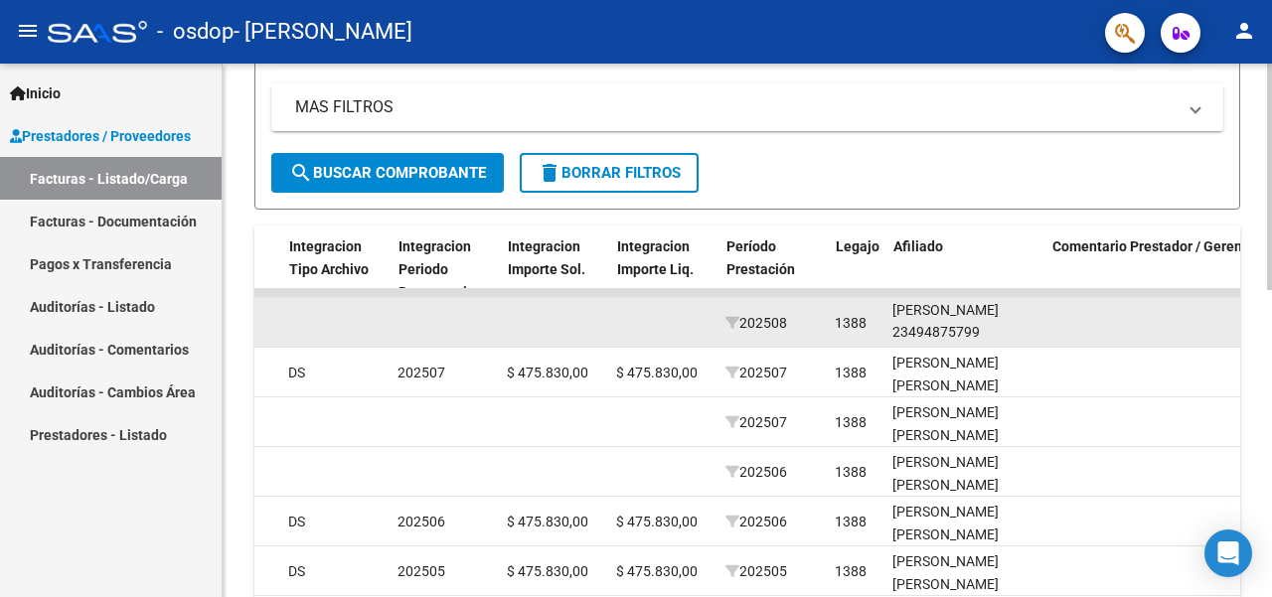
scroll to position [0, 2115]
drag, startPoint x: 485, startPoint y: 340, endPoint x: 461, endPoint y: 340, distance: 23.9
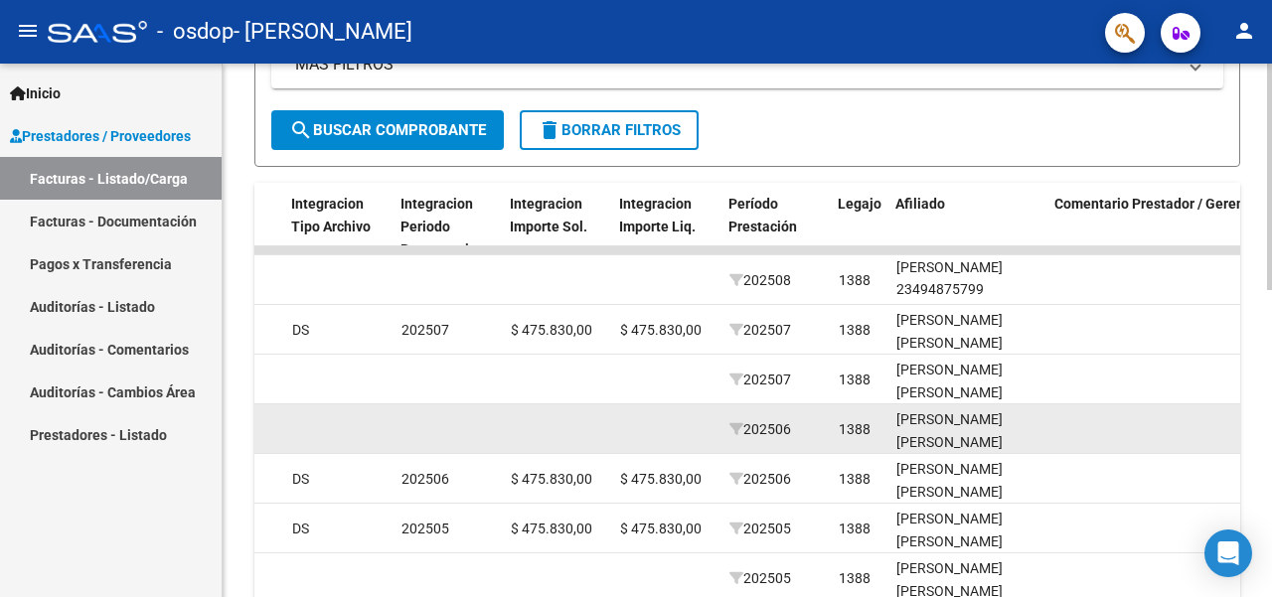
scroll to position [492, 0]
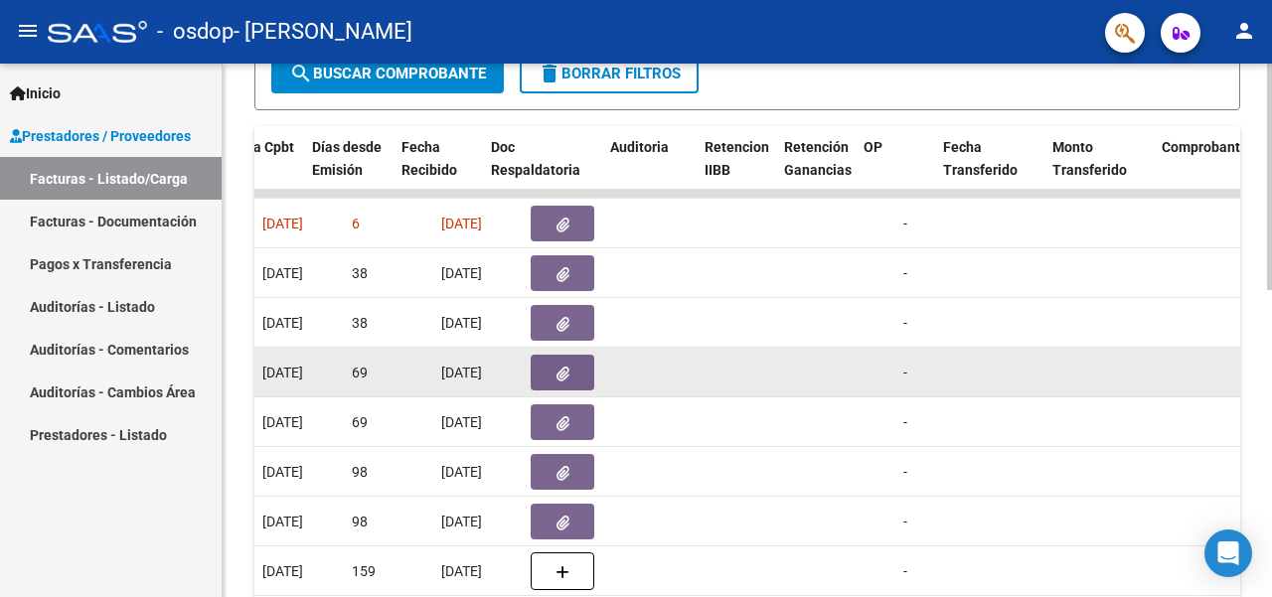
drag, startPoint x: 464, startPoint y: 363, endPoint x: 440, endPoint y: 363, distance: 23.9
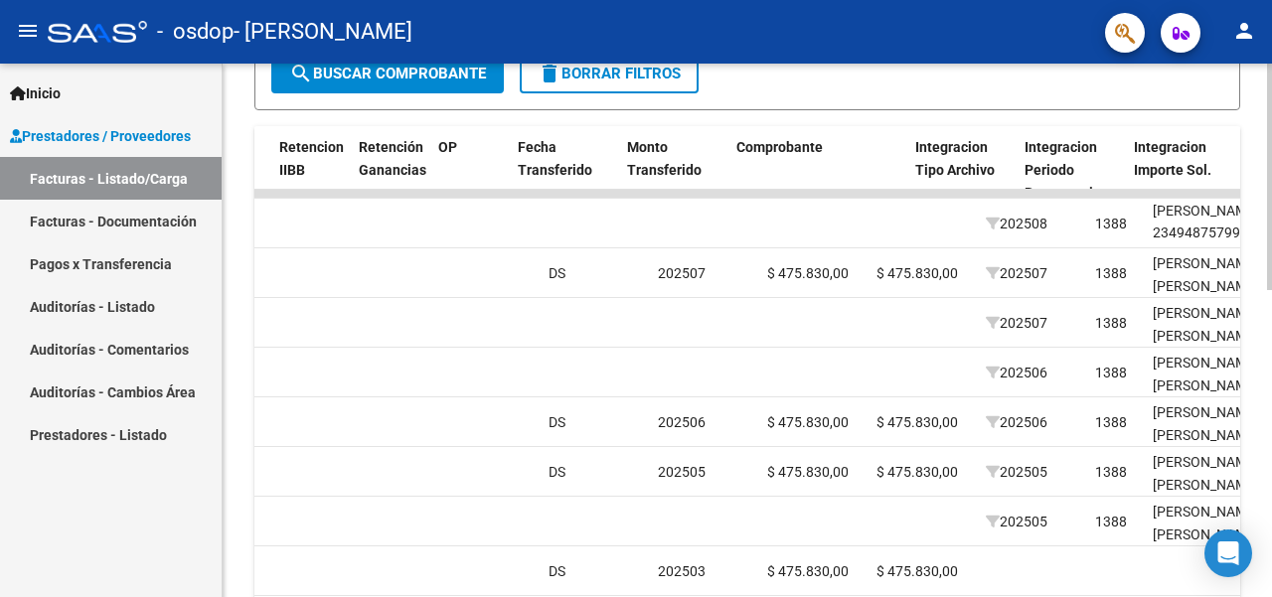
drag, startPoint x: 1093, startPoint y: 339, endPoint x: 1270, endPoint y: 328, distance: 177.3
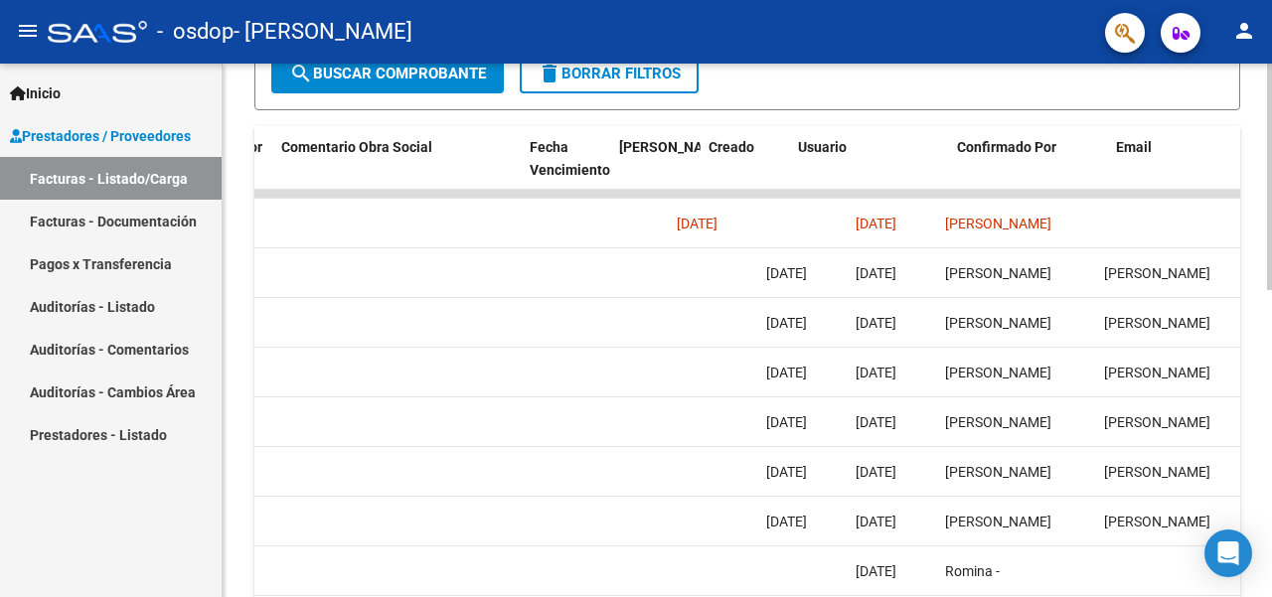
scroll to position [0, 3204]
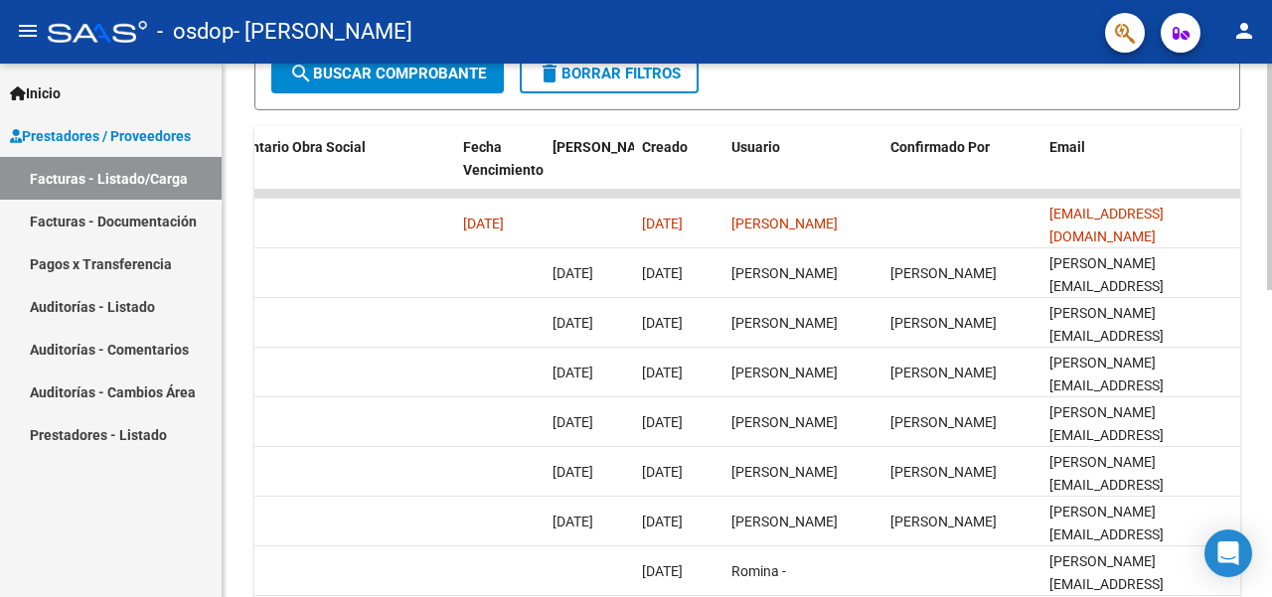
drag, startPoint x: 1048, startPoint y: 335, endPoint x: 1244, endPoint y: 325, distance: 197.0
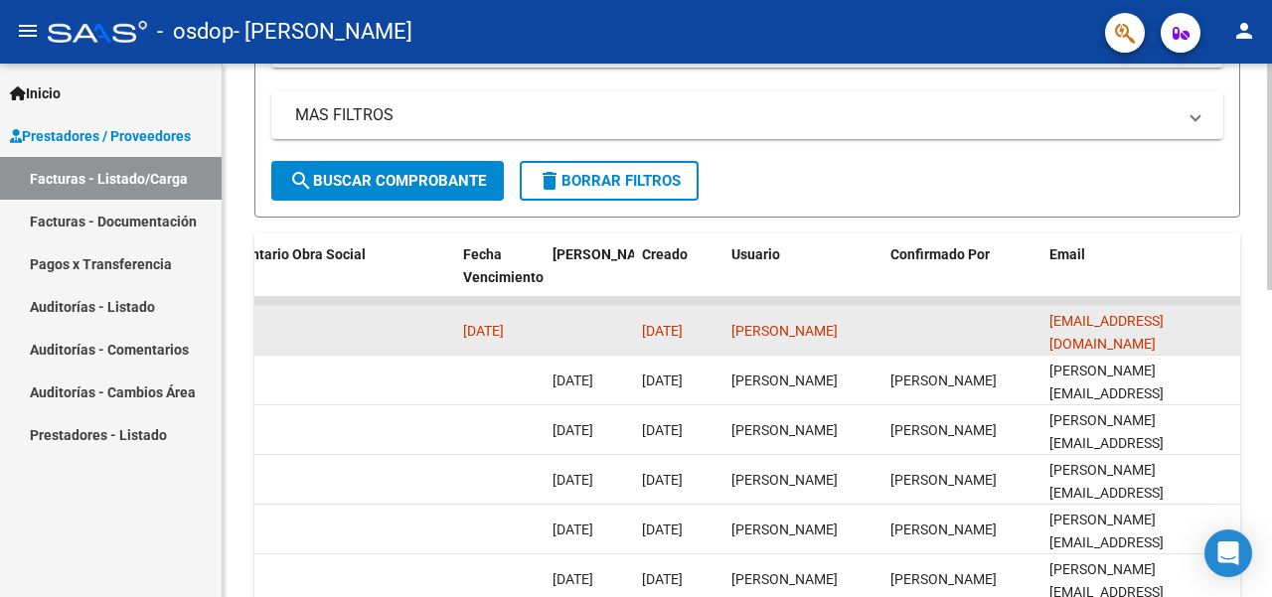
scroll to position [293, 0]
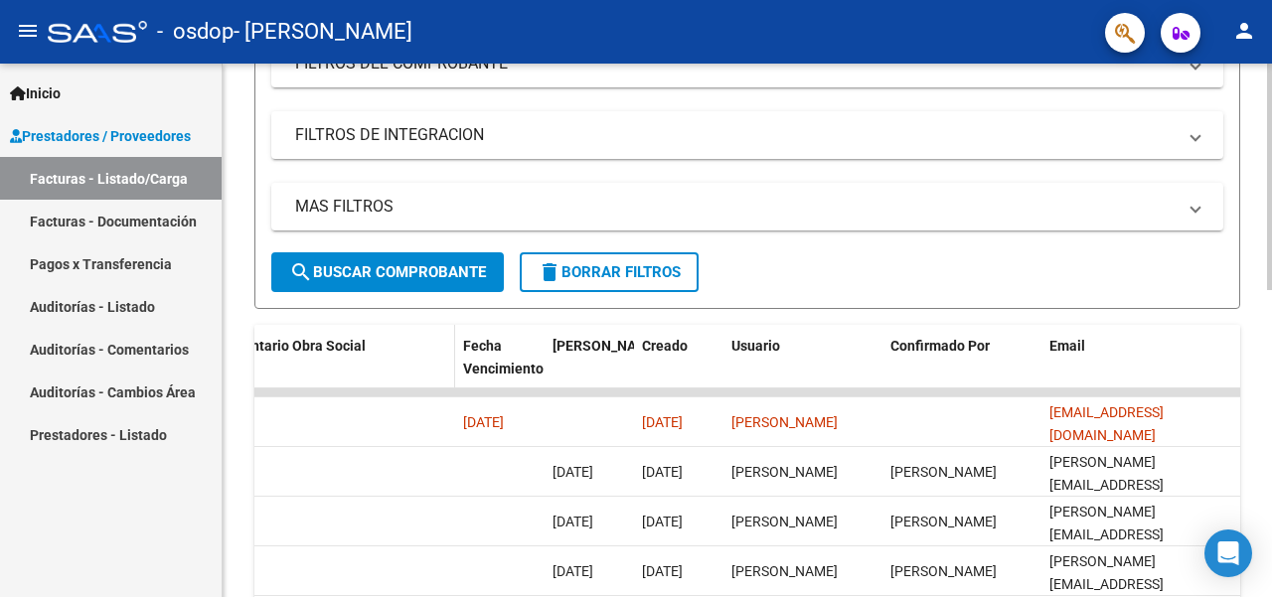
drag, startPoint x: 678, startPoint y: 343, endPoint x: 447, endPoint y: 351, distance: 230.7
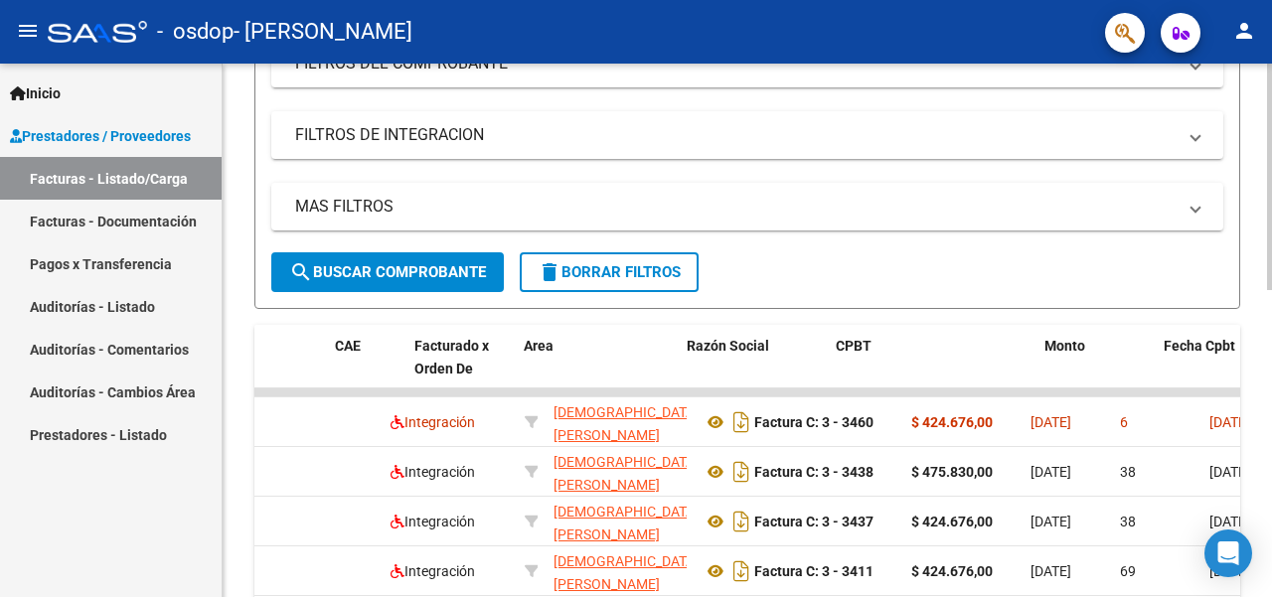
scroll to position [0, 0]
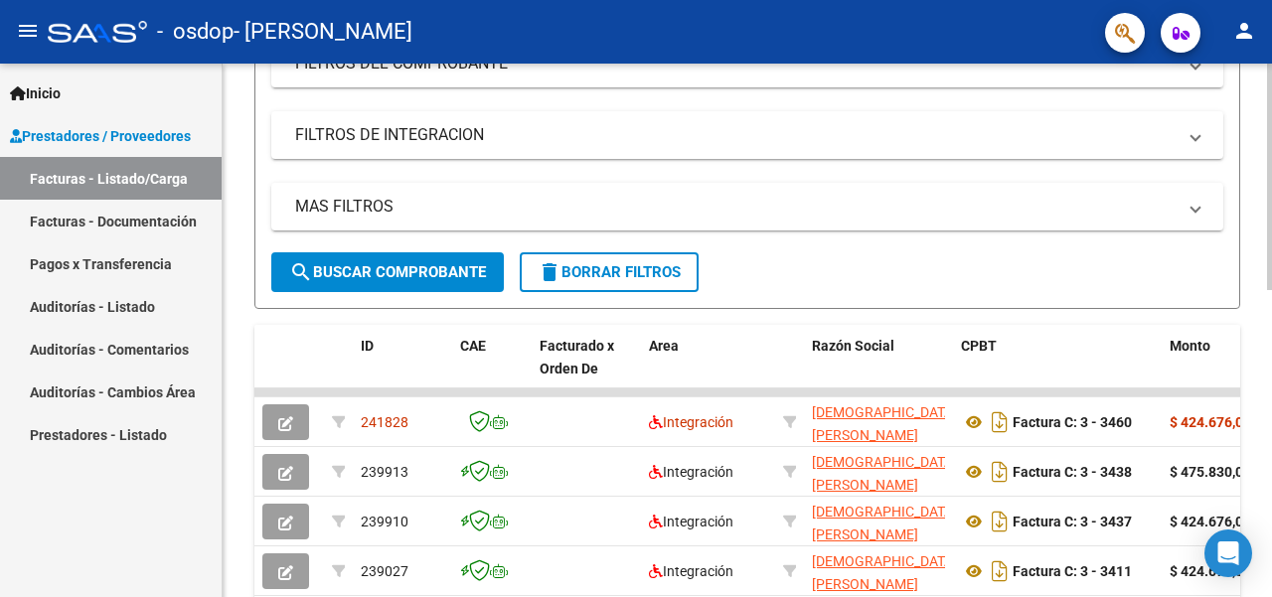
drag, startPoint x: 487, startPoint y: 389, endPoint x: 285, endPoint y: 385, distance: 201.8
